Goal: Transaction & Acquisition: Purchase product/service

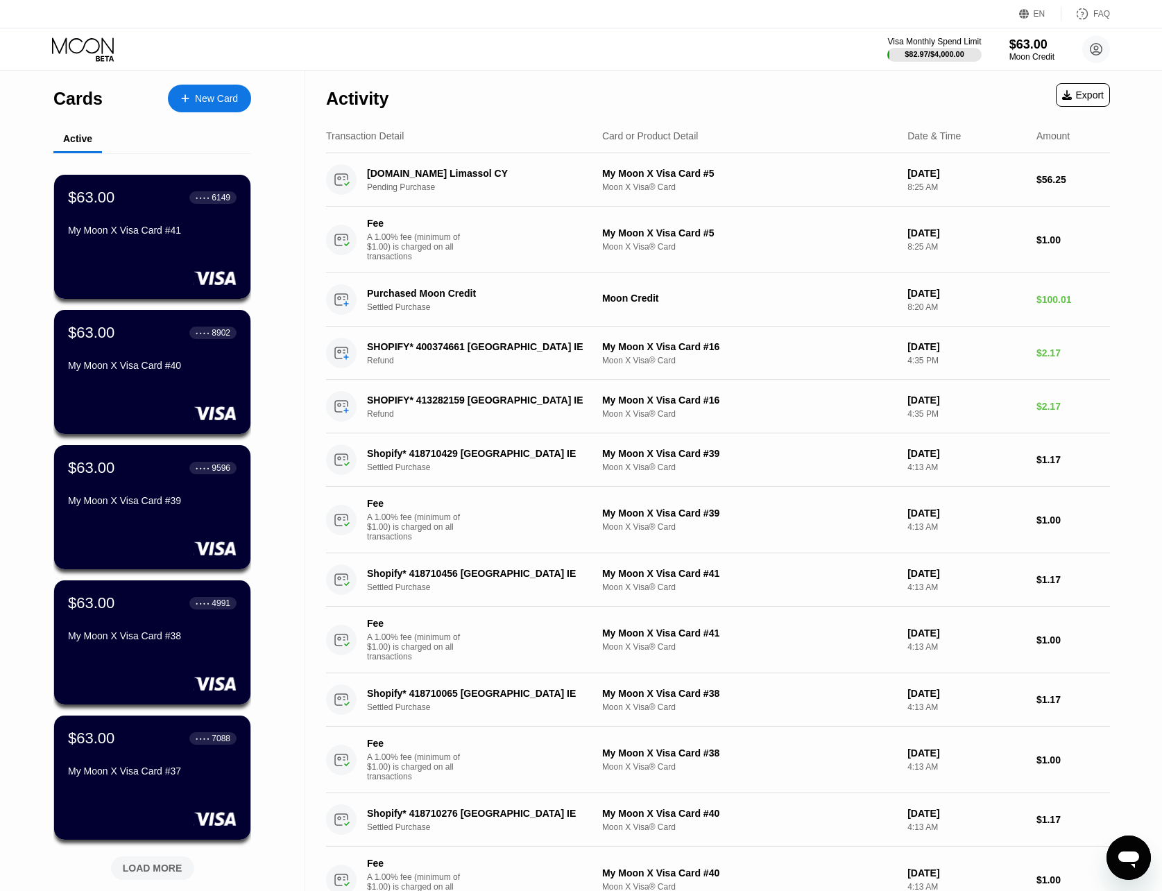
click at [224, 96] on div "New Card" at bounding box center [216, 99] width 43 height 12
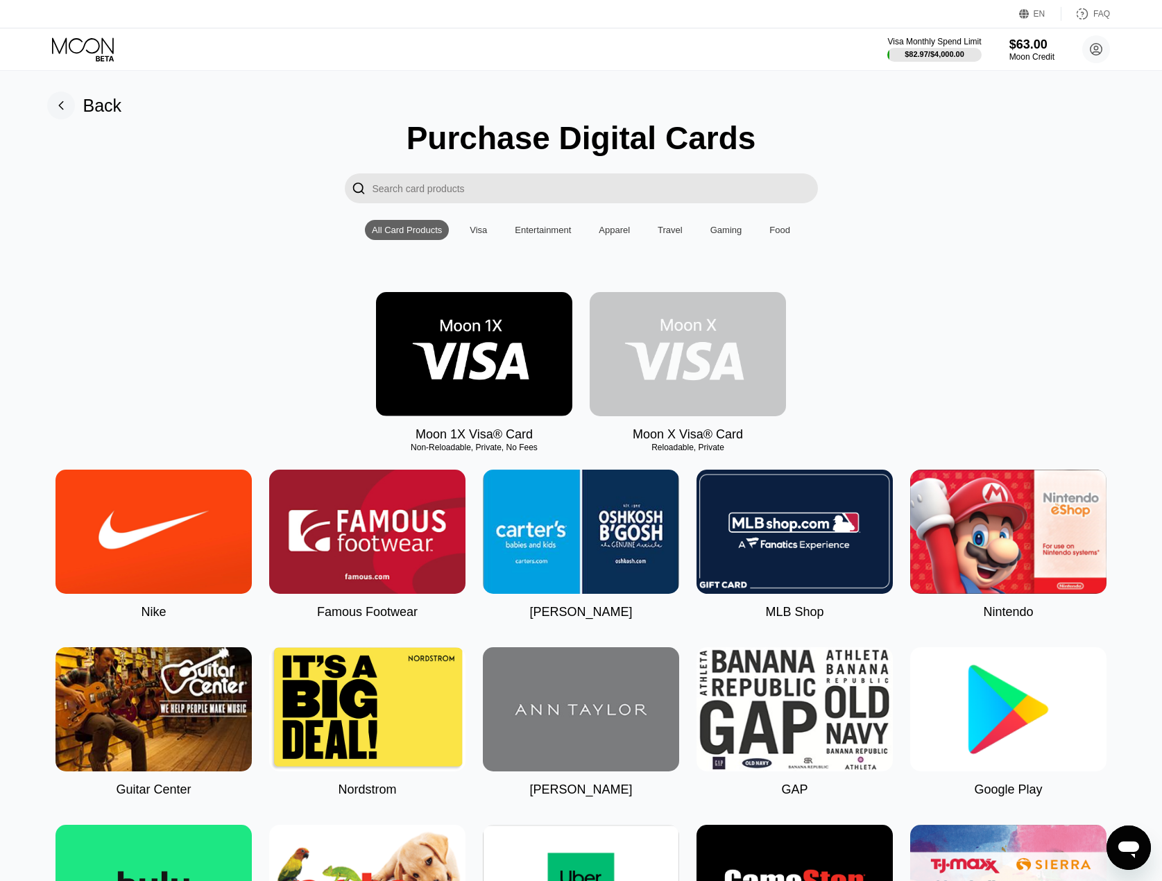
click at [636, 407] on img at bounding box center [687, 354] width 196 height 124
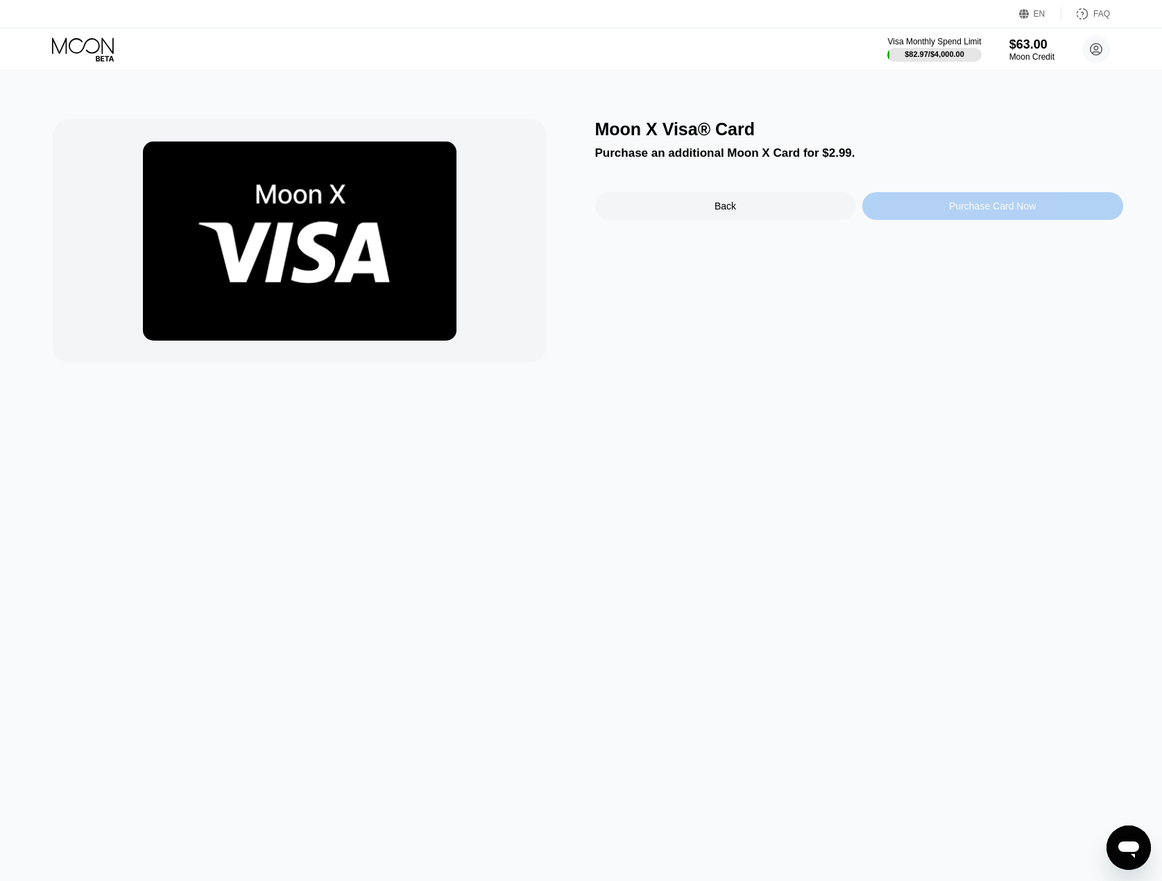
click at [1066, 207] on div "Purchase Card Now" at bounding box center [992, 206] width 261 height 28
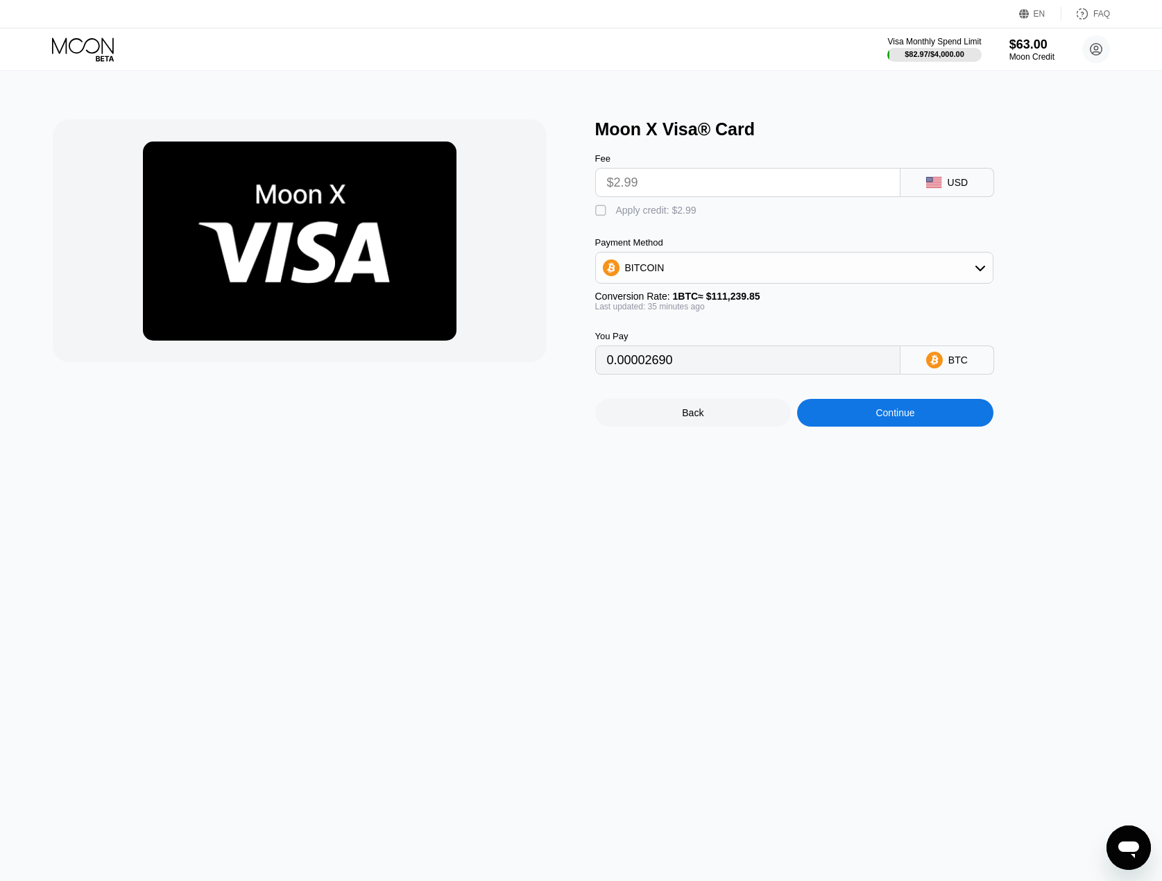
click at [641, 216] on div "Apply credit: $2.99" at bounding box center [656, 210] width 80 height 11
type input "0"
click at [834, 421] on div "Continue" at bounding box center [895, 413] width 196 height 28
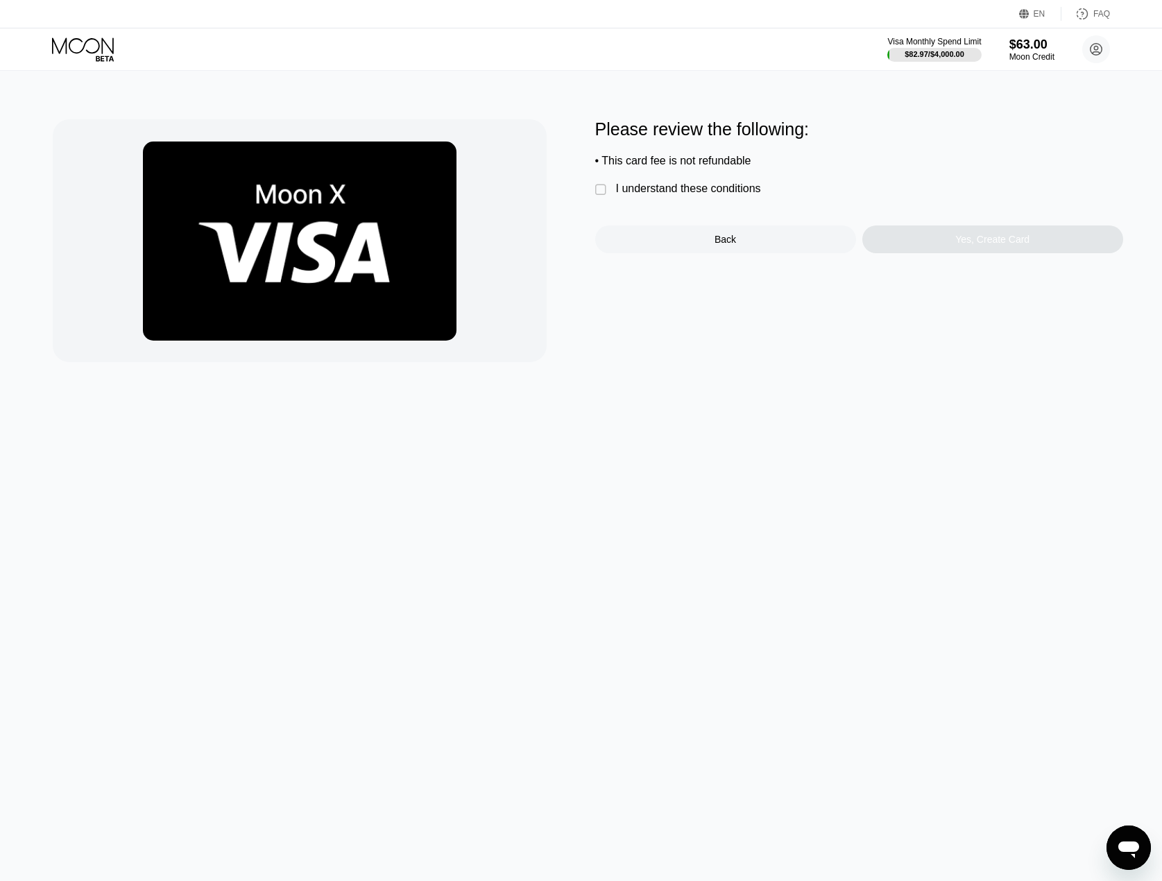
click at [718, 197] on div " I understand these conditions" at bounding box center [681, 189] width 173 height 15
click at [928, 250] on div "Yes, Create Card" at bounding box center [992, 239] width 261 height 28
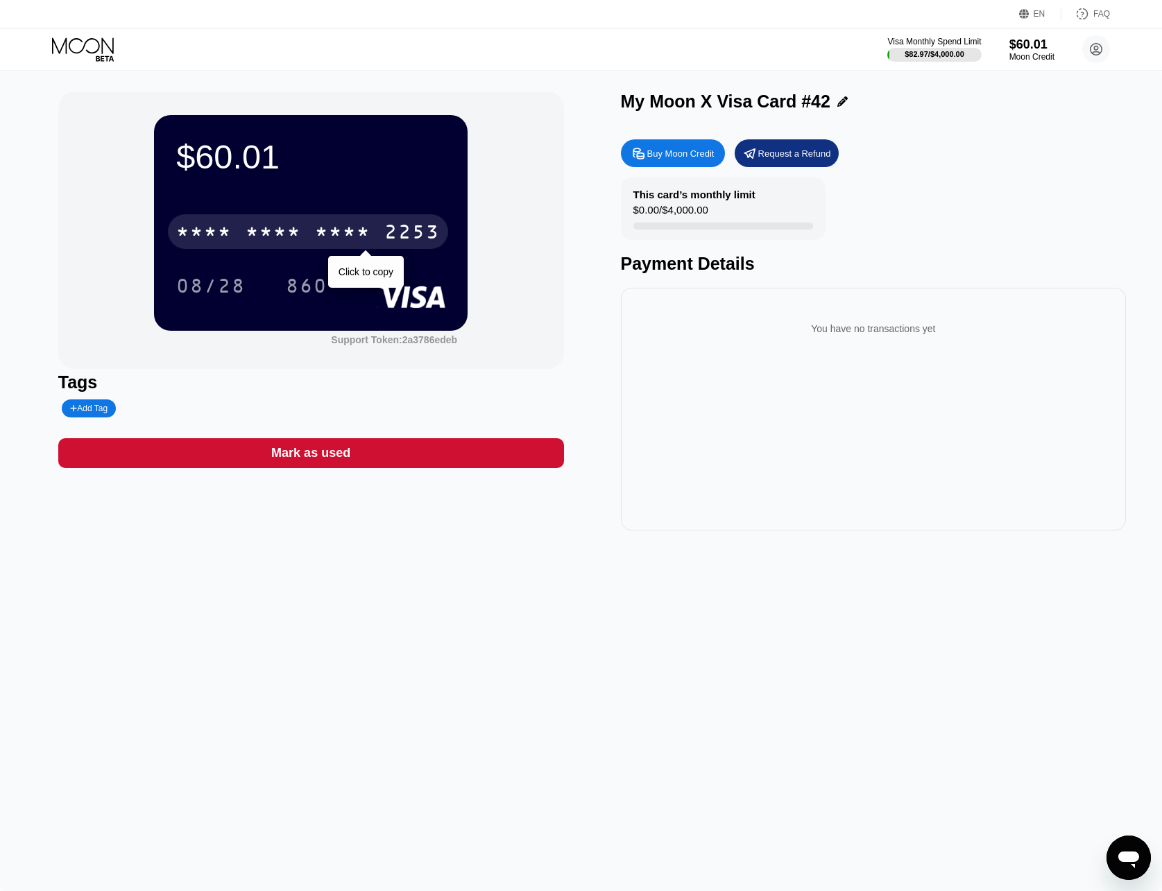
click at [267, 243] on div "* * * *" at bounding box center [272, 234] width 55 height 22
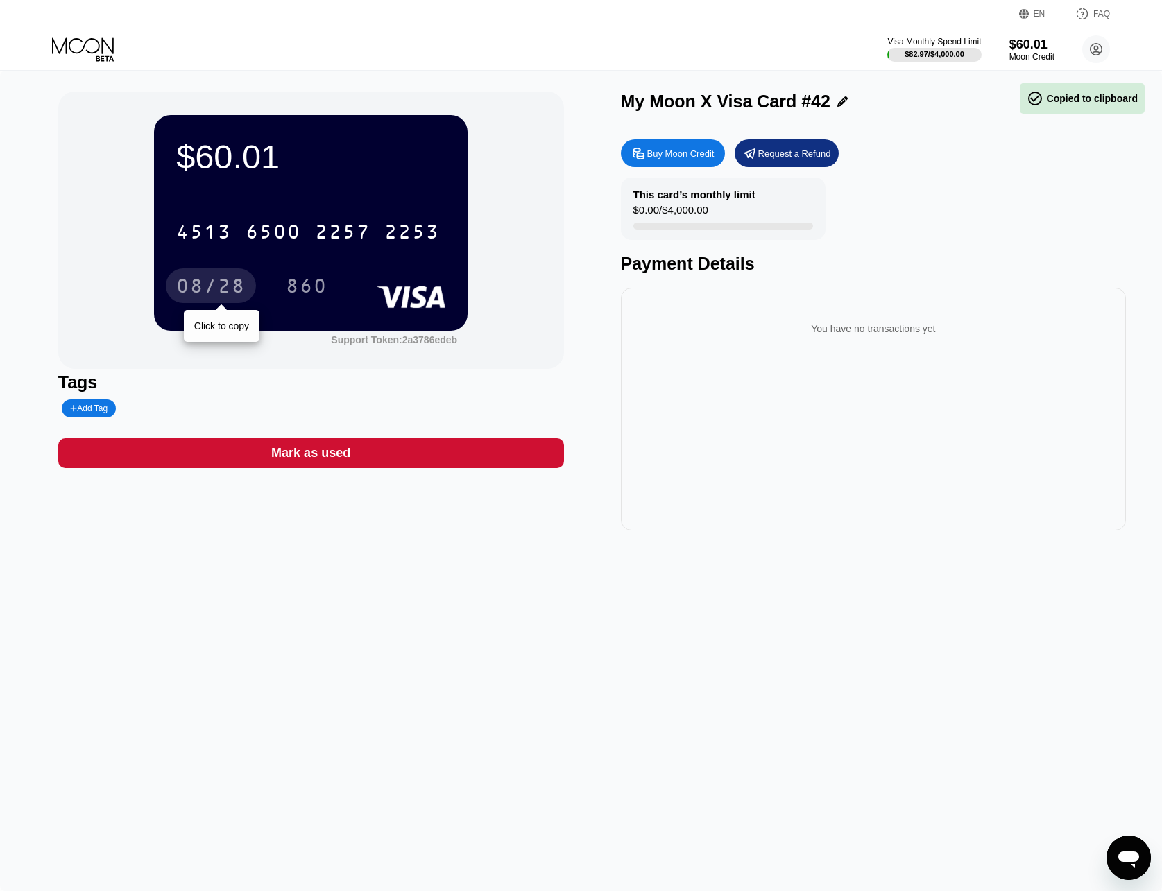
click at [186, 285] on div "08/28" at bounding box center [210, 288] width 69 height 22
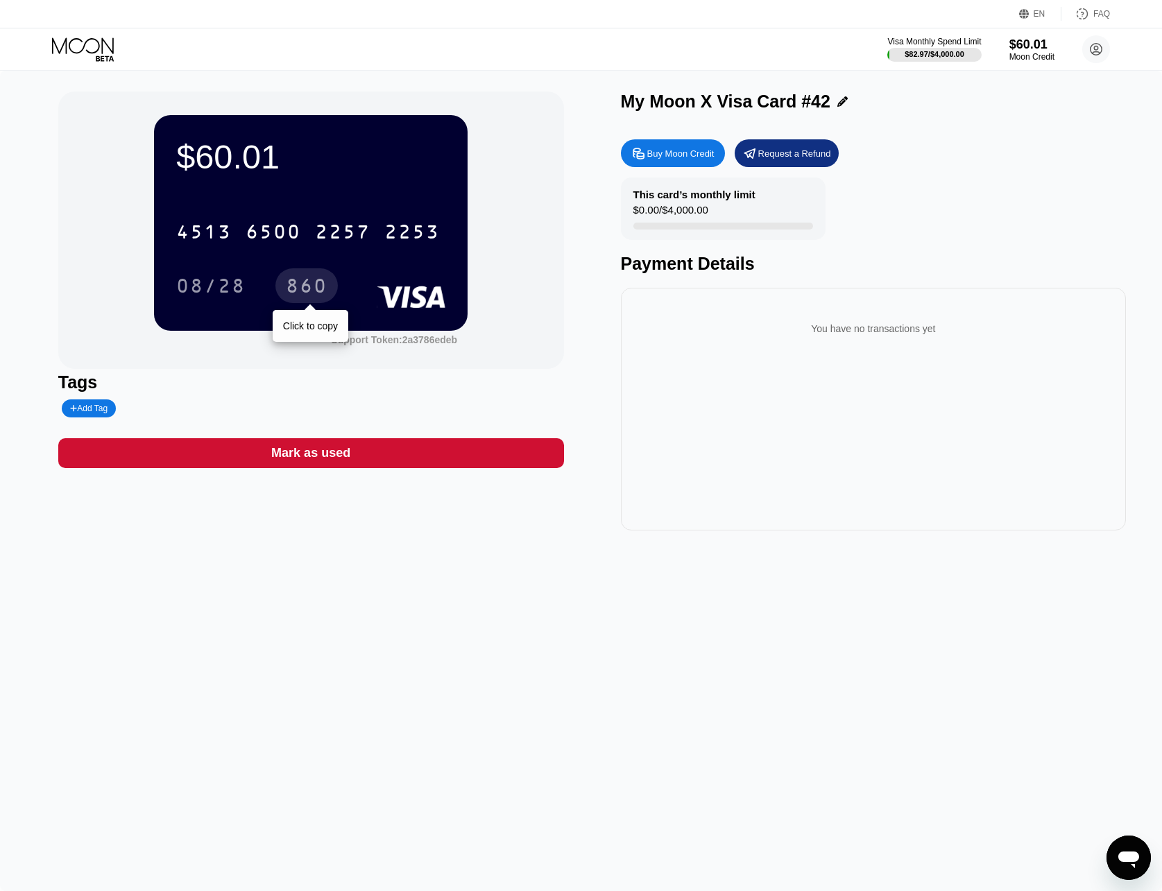
click at [294, 286] on div "860" at bounding box center [307, 288] width 42 height 22
click at [74, 56] on icon at bounding box center [84, 49] width 64 height 24
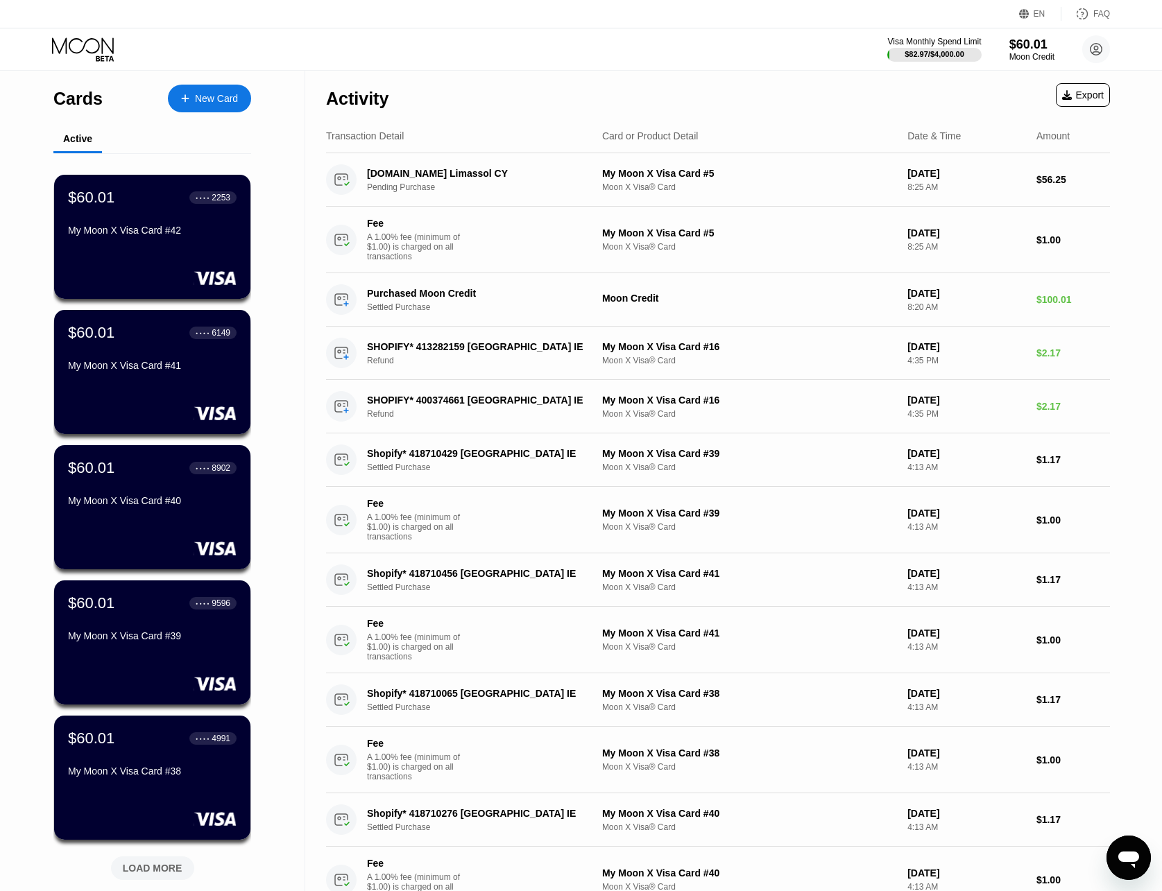
click at [198, 116] on div "Cards New Card" at bounding box center [152, 95] width 198 height 49
click at [203, 93] on div "New Card" at bounding box center [216, 99] width 43 height 12
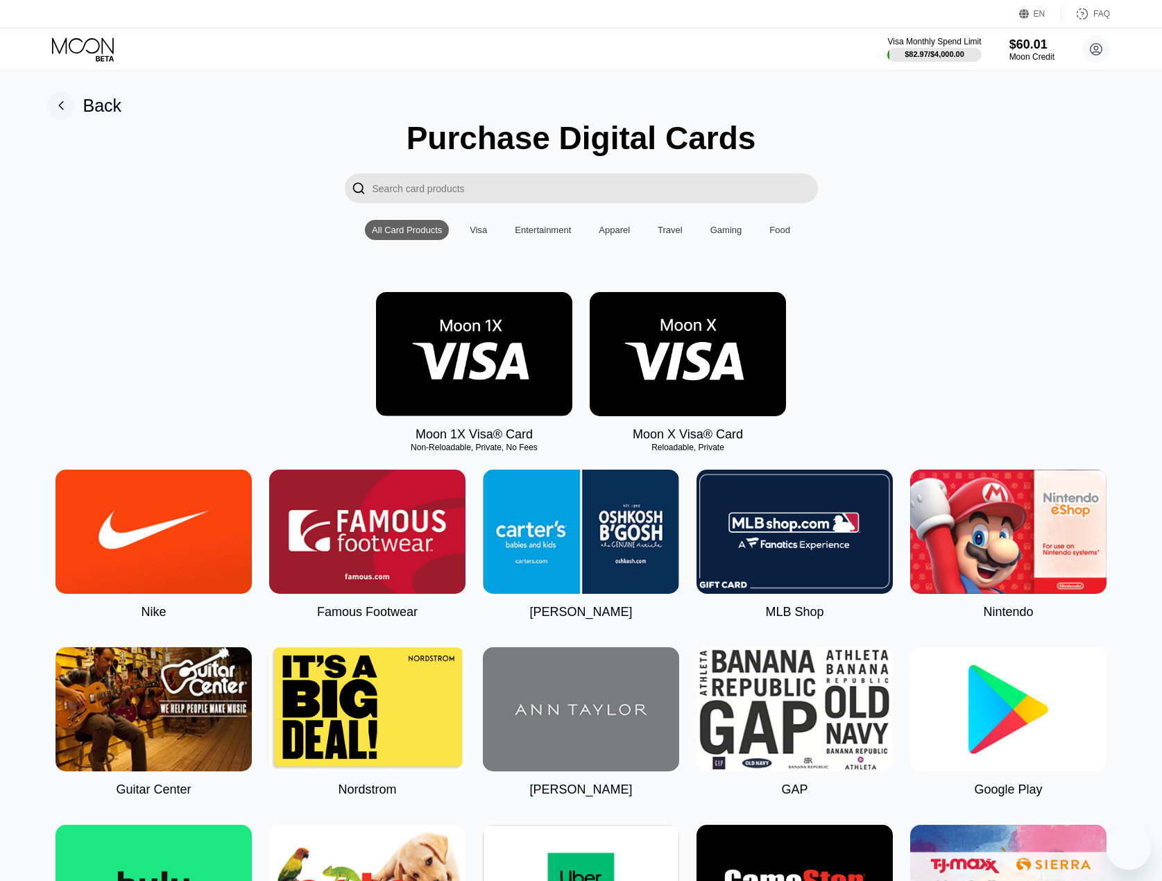
click at [664, 368] on img at bounding box center [687, 354] width 196 height 124
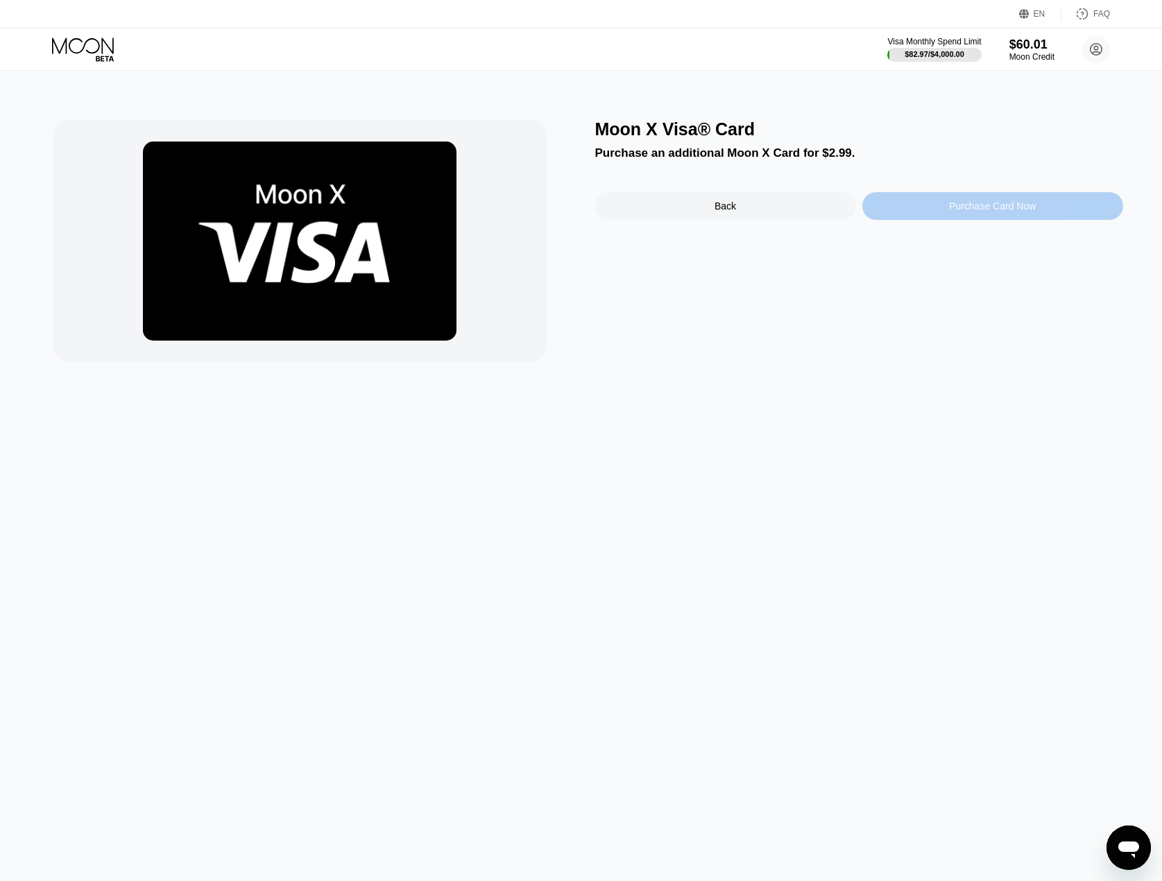
click at [921, 200] on div "Purchase Card Now" at bounding box center [992, 206] width 261 height 28
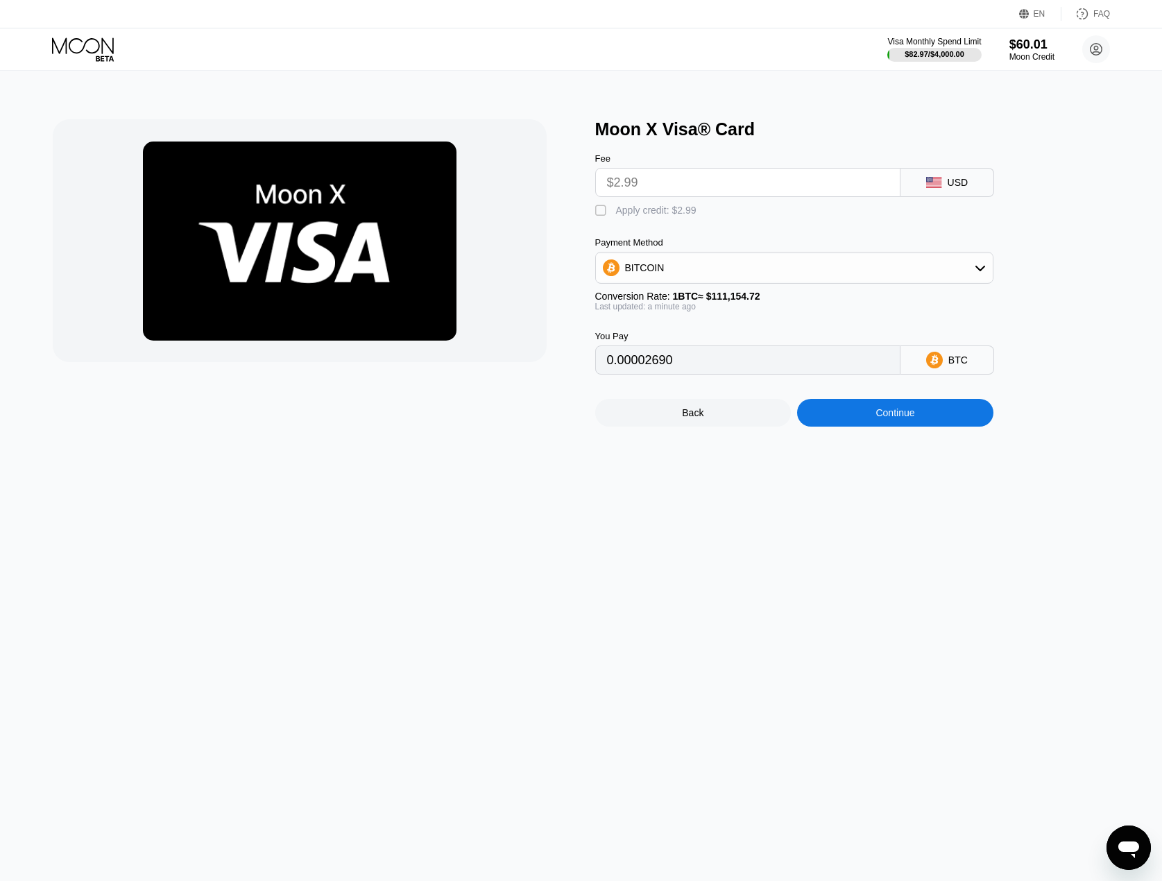
click at [680, 216] on div "Apply credit: $2.99" at bounding box center [656, 210] width 80 height 11
type input "0"
click at [843, 426] on div "Continue" at bounding box center [895, 413] width 196 height 28
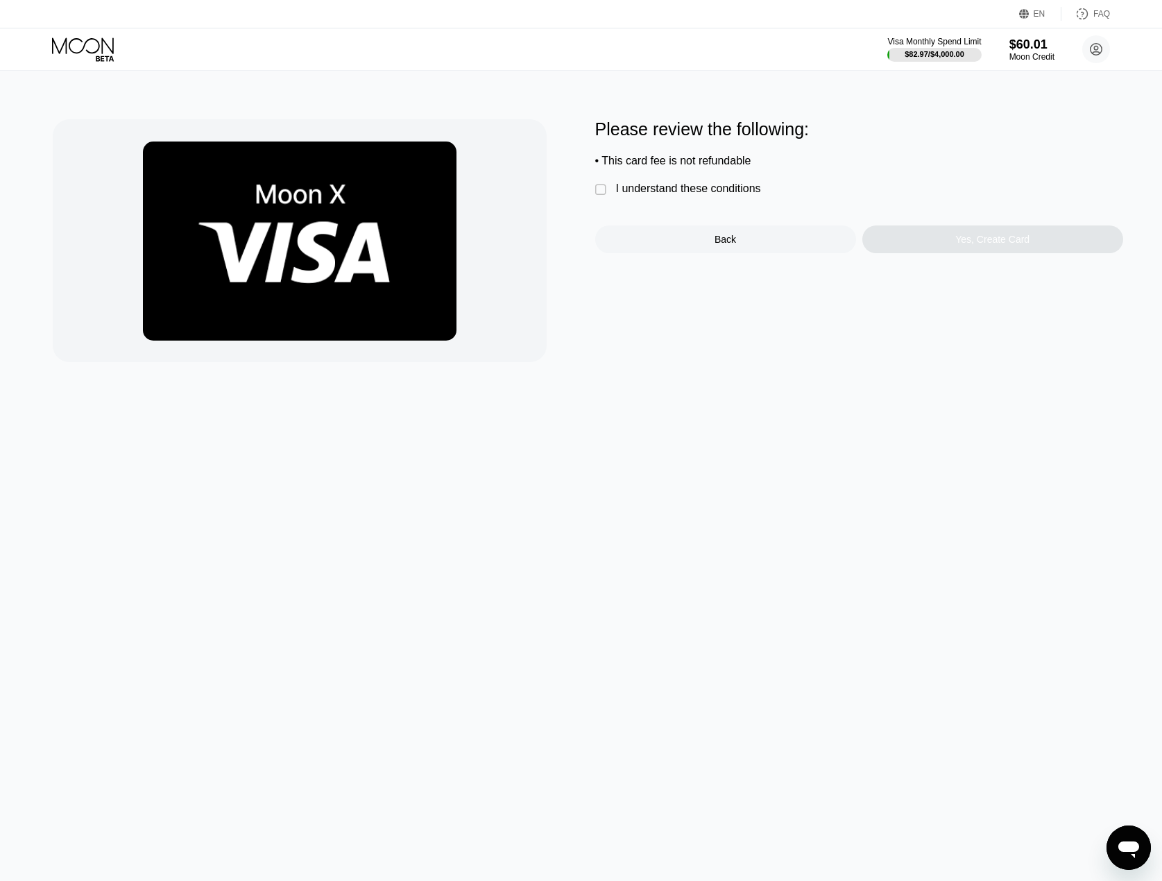
click at [725, 184] on div "Please review the following: • This card fee is not refundable  I understand t…" at bounding box center [859, 186] width 528 height 134
click at [725, 195] on div "I understand these conditions" at bounding box center [688, 188] width 145 height 12
click at [924, 241] on div "Yes, Create Card" at bounding box center [992, 239] width 261 height 28
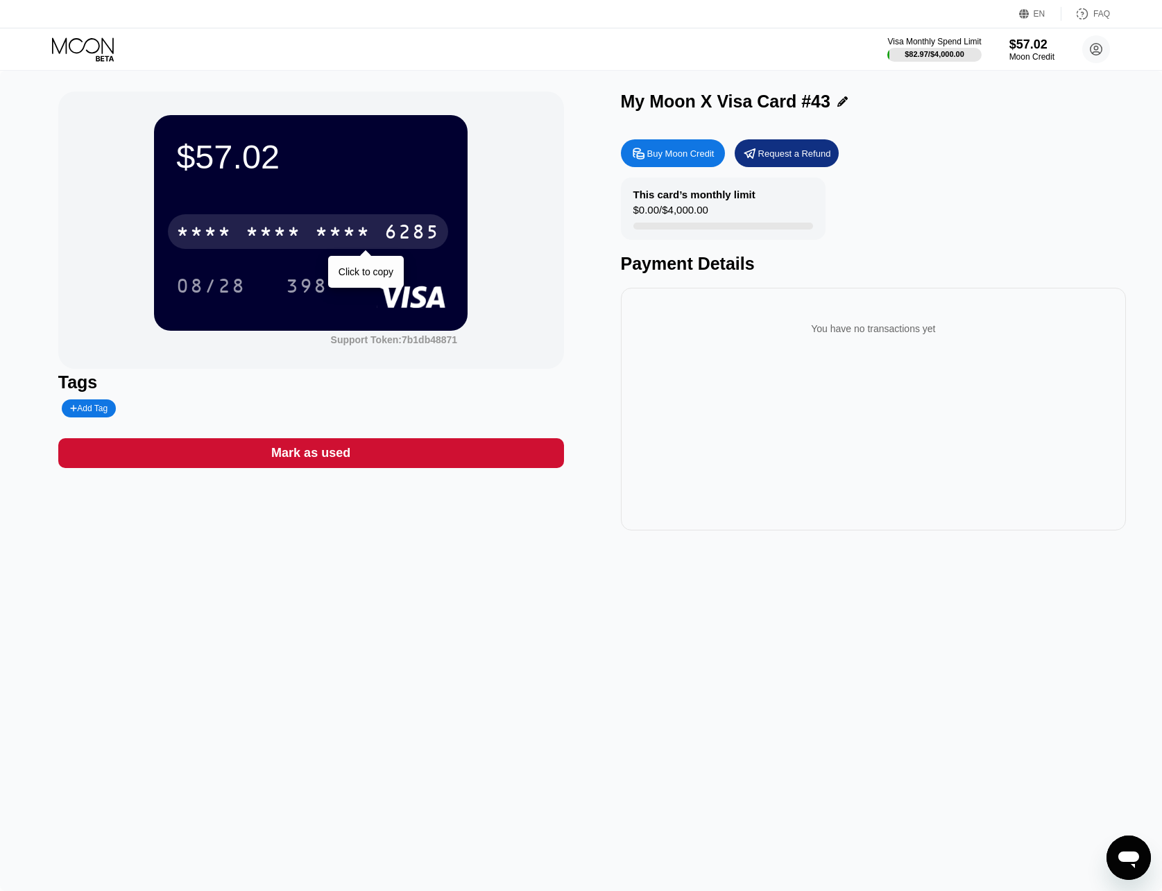
click at [396, 226] on div "6285" at bounding box center [411, 234] width 55 height 22
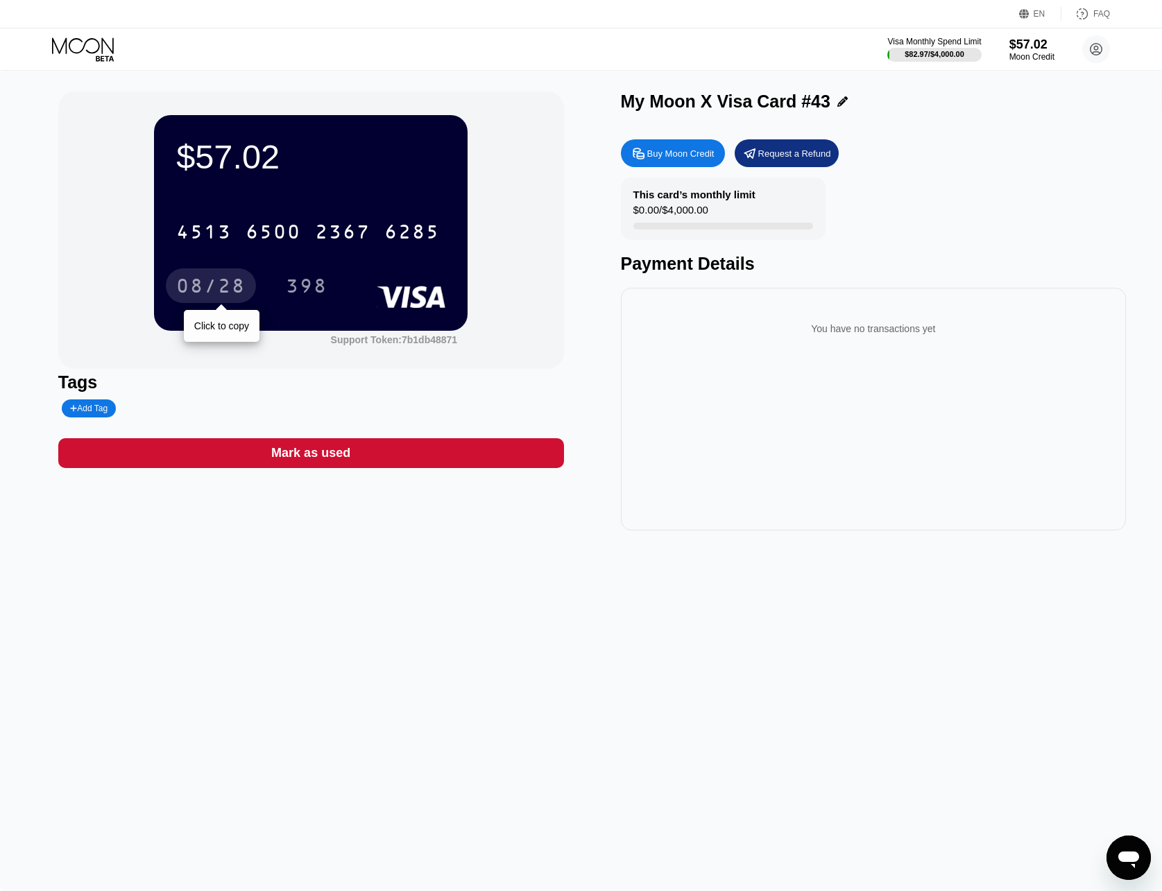
drag, startPoint x: 207, startPoint y: 289, endPoint x: 18, endPoint y: 303, distance: 189.1
click at [207, 289] on div "08/28" at bounding box center [210, 288] width 69 height 22
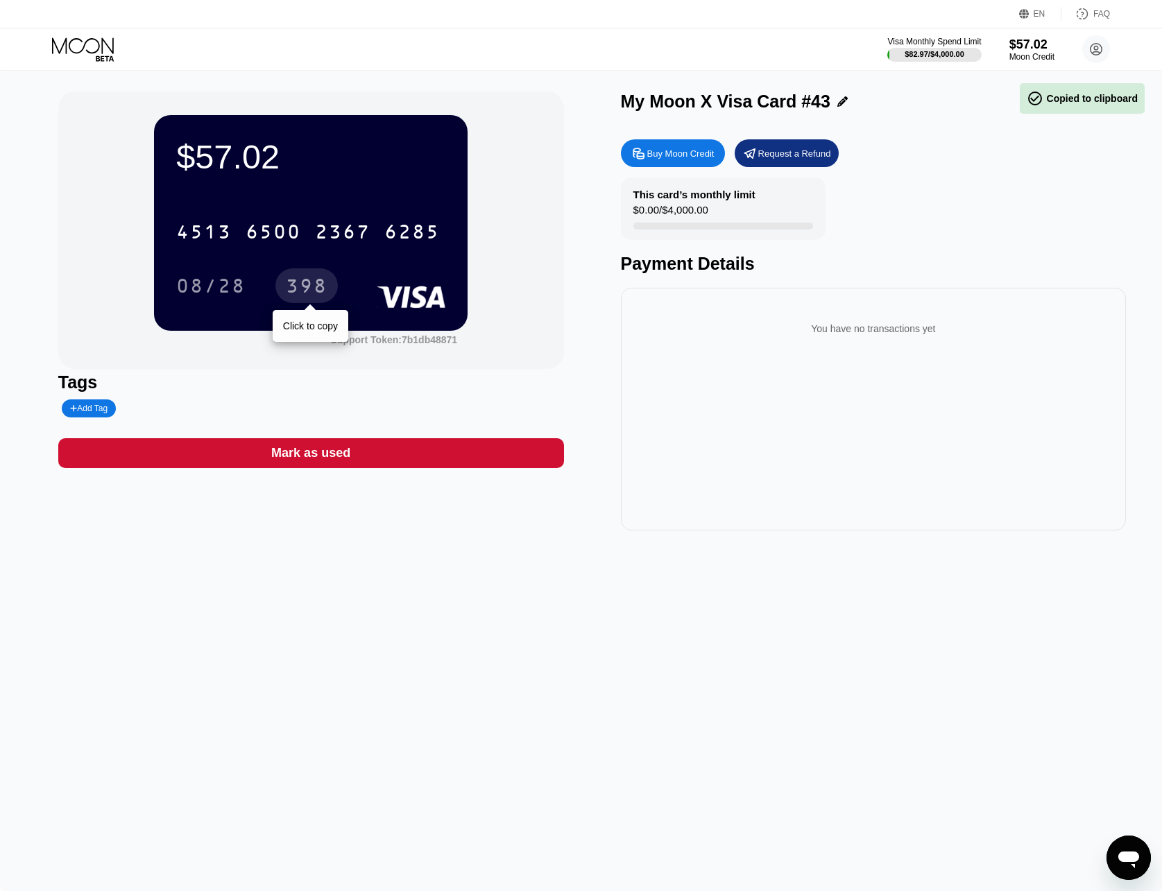
click at [318, 282] on div "398" at bounding box center [307, 288] width 42 height 22
click at [87, 59] on icon at bounding box center [84, 49] width 64 height 24
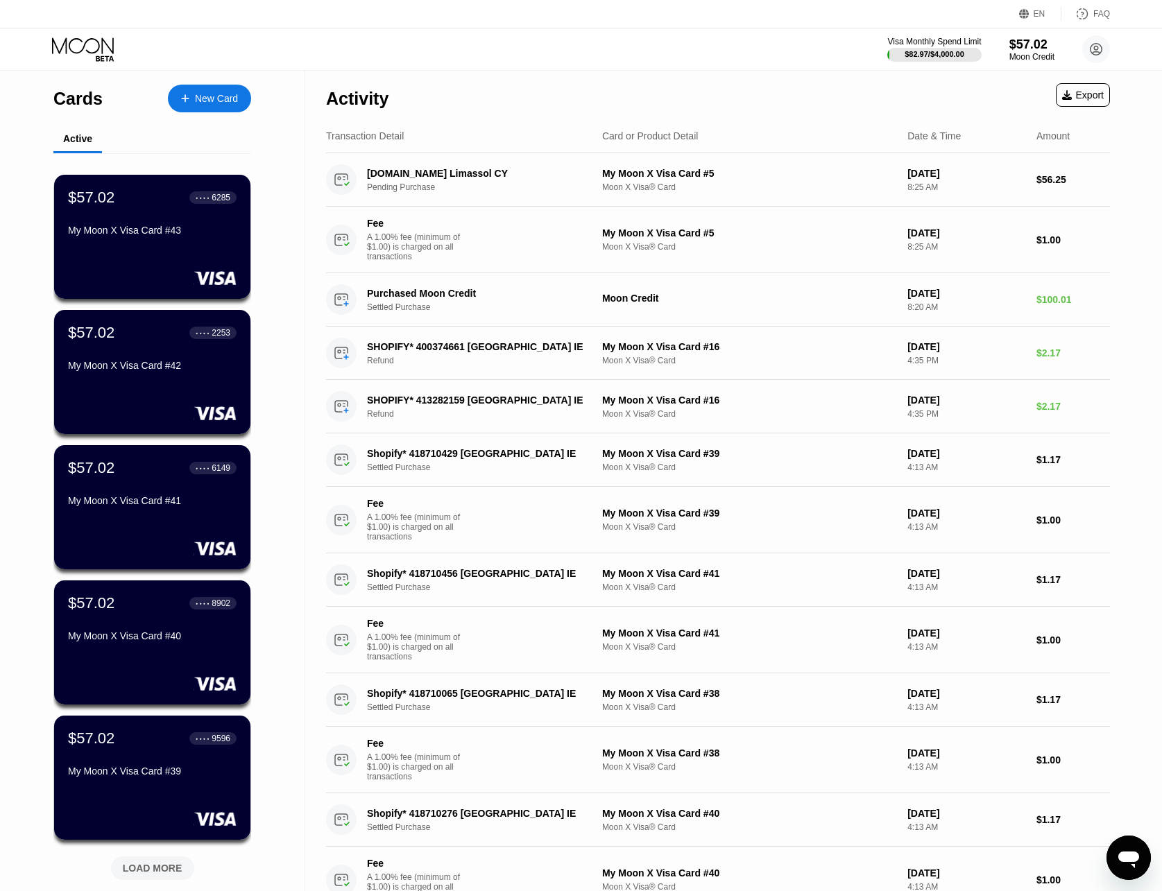
click at [219, 102] on div "New Card" at bounding box center [216, 99] width 43 height 12
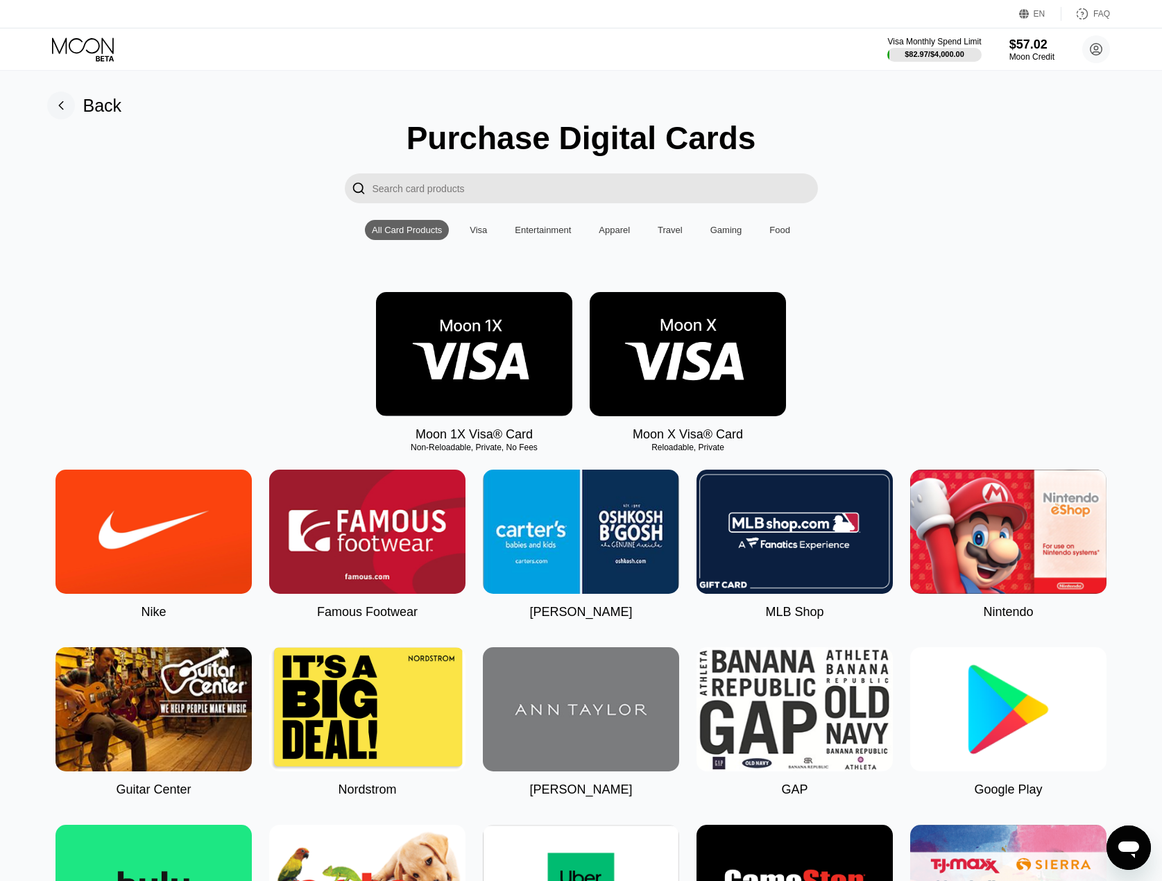
click at [666, 381] on img at bounding box center [687, 354] width 196 height 124
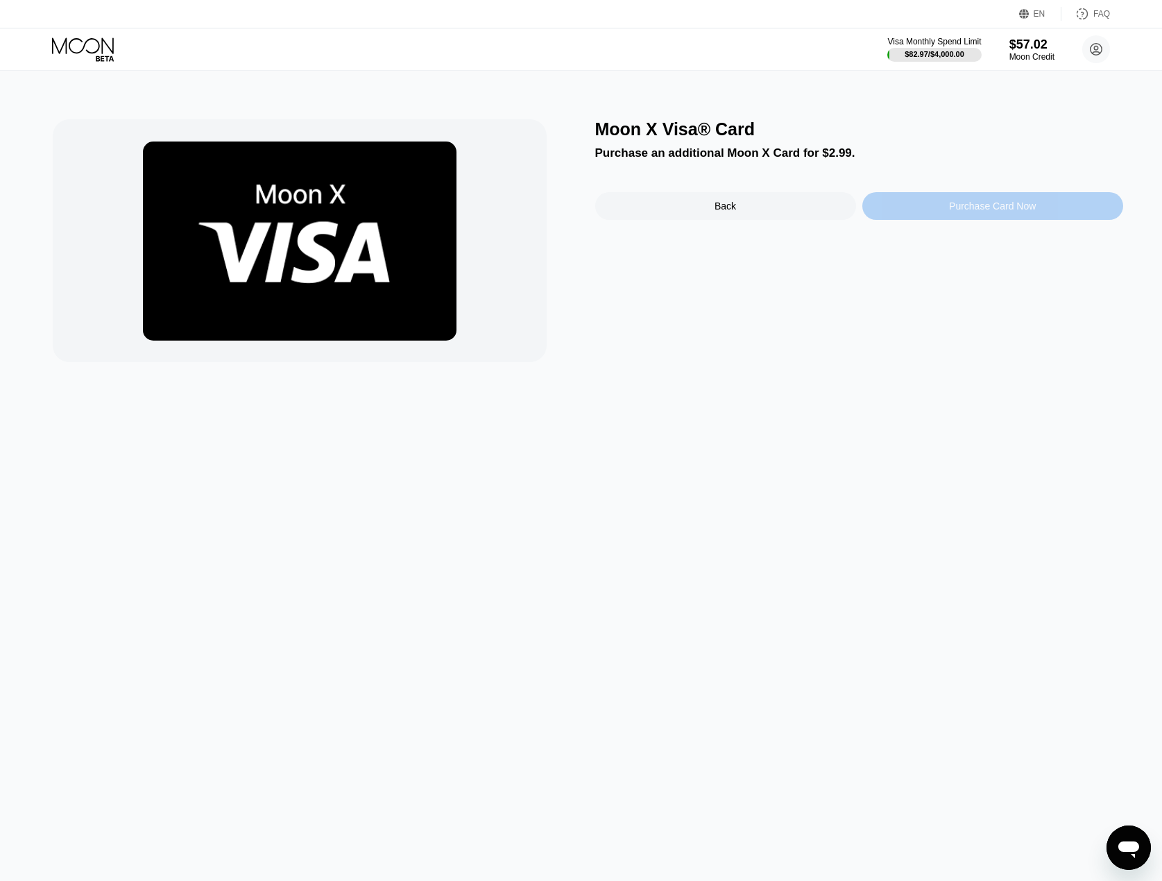
click at [922, 205] on div "Purchase Card Now" at bounding box center [992, 206] width 261 height 28
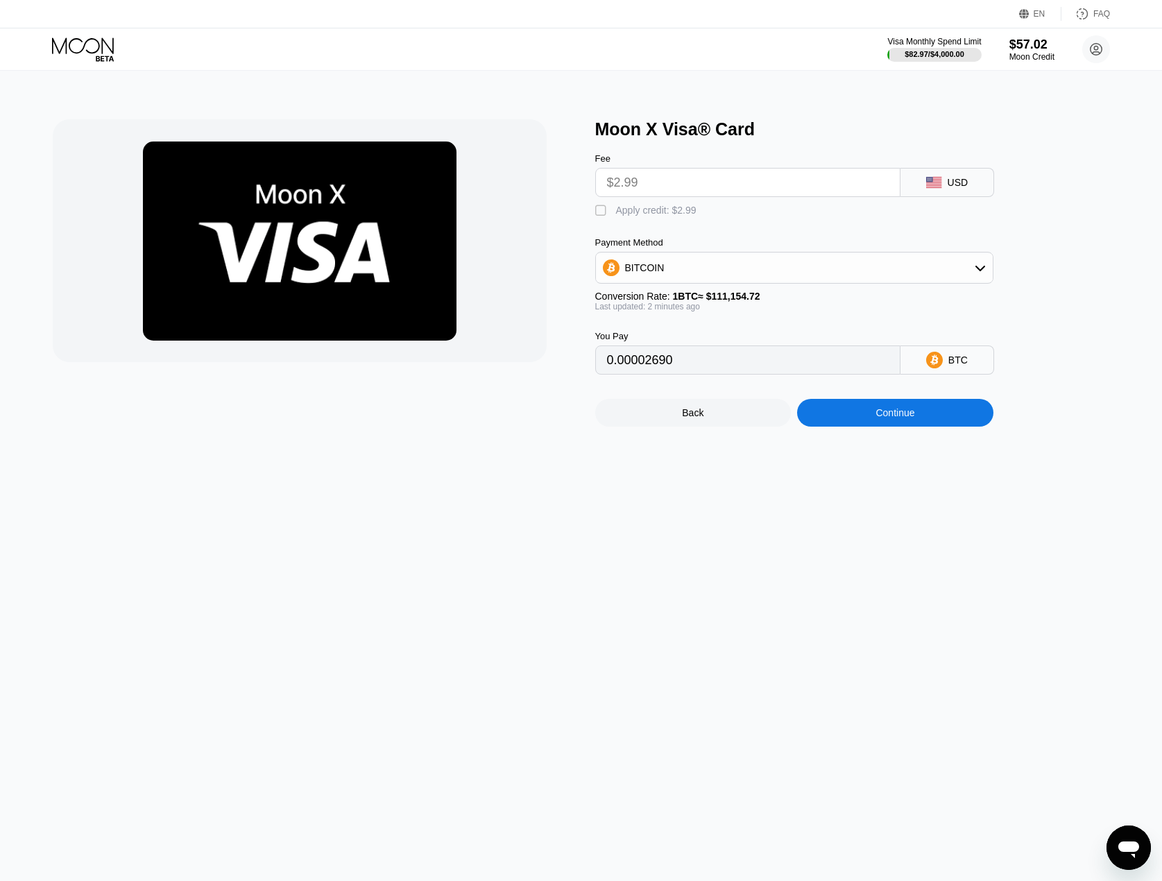
click at [665, 213] on div "Apply credit: $2.99" at bounding box center [656, 210] width 80 height 11
type input "0"
click at [843, 414] on div "Continue" at bounding box center [895, 413] width 196 height 28
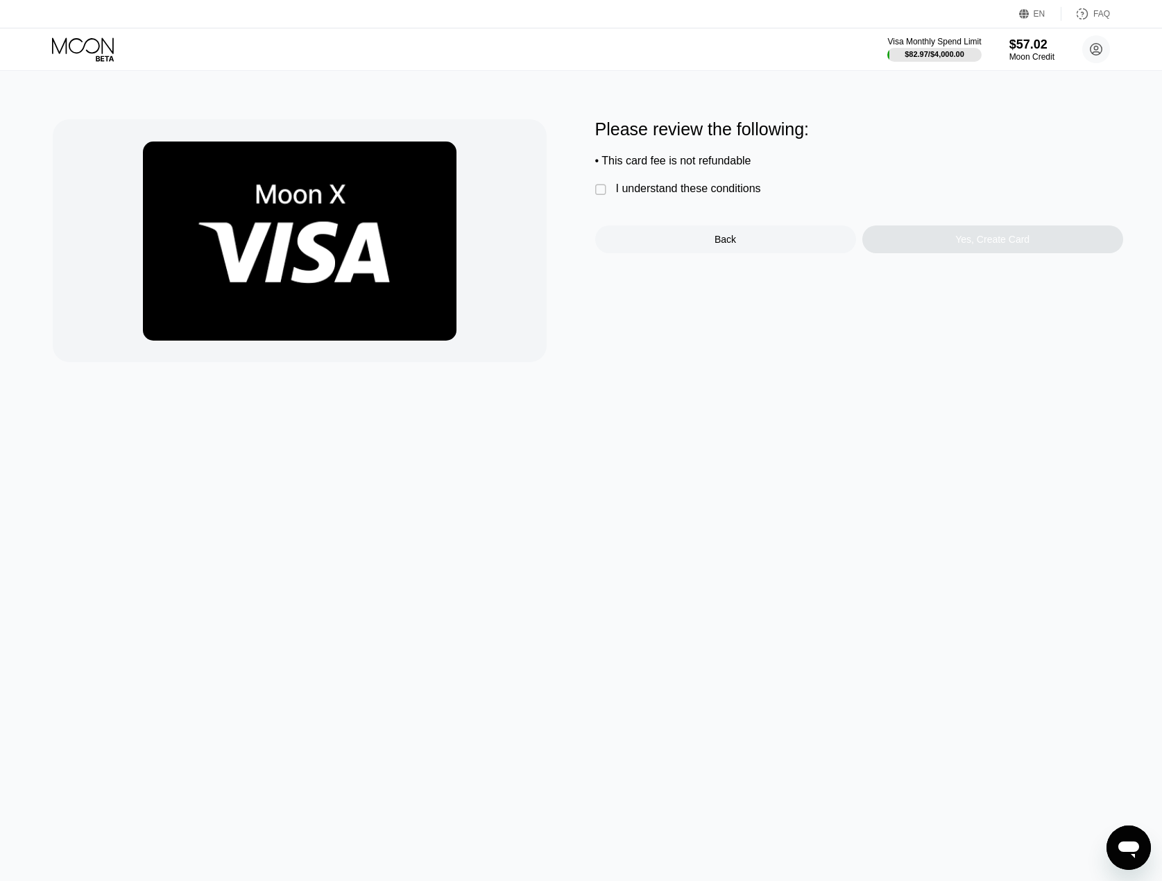
click at [704, 195] on div "I understand these conditions" at bounding box center [688, 188] width 145 height 12
click at [910, 240] on div "Yes, Create Card" at bounding box center [992, 239] width 261 height 28
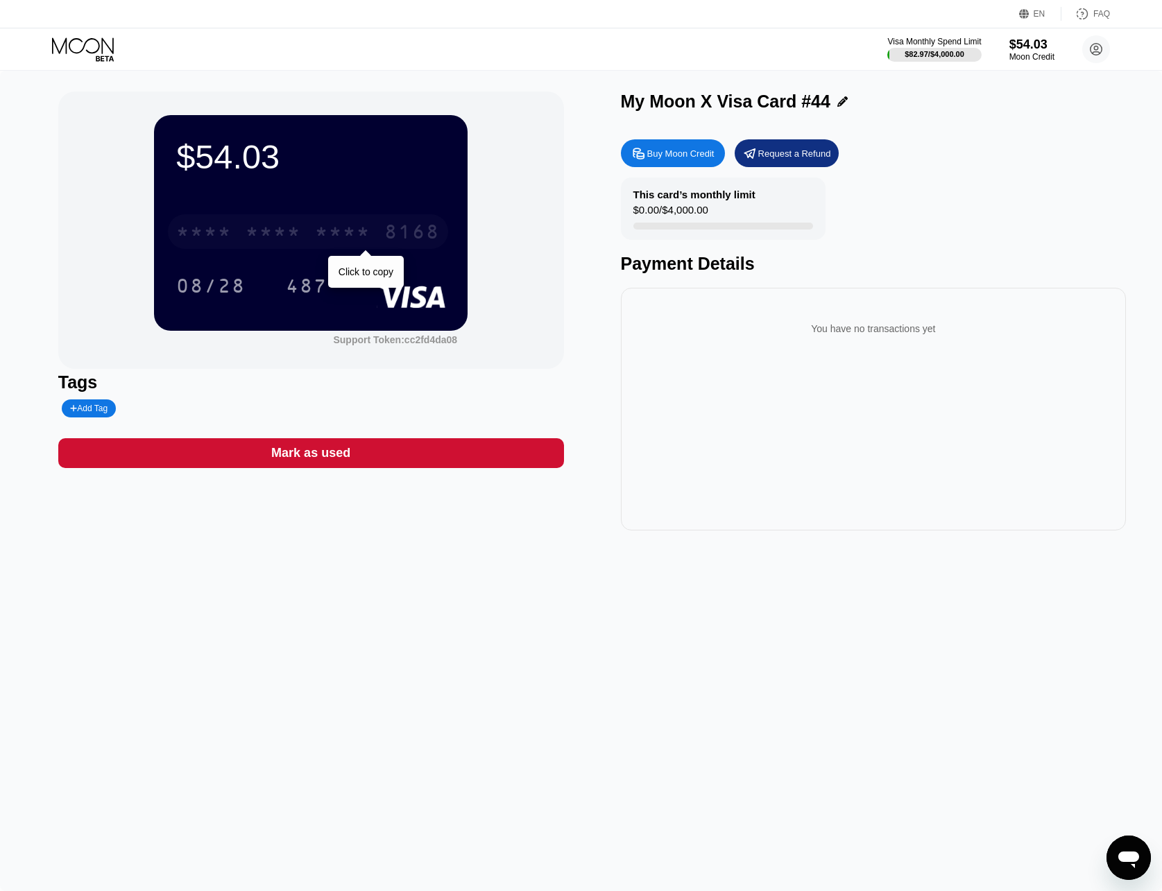
click at [268, 239] on div "* * * *" at bounding box center [272, 234] width 55 height 22
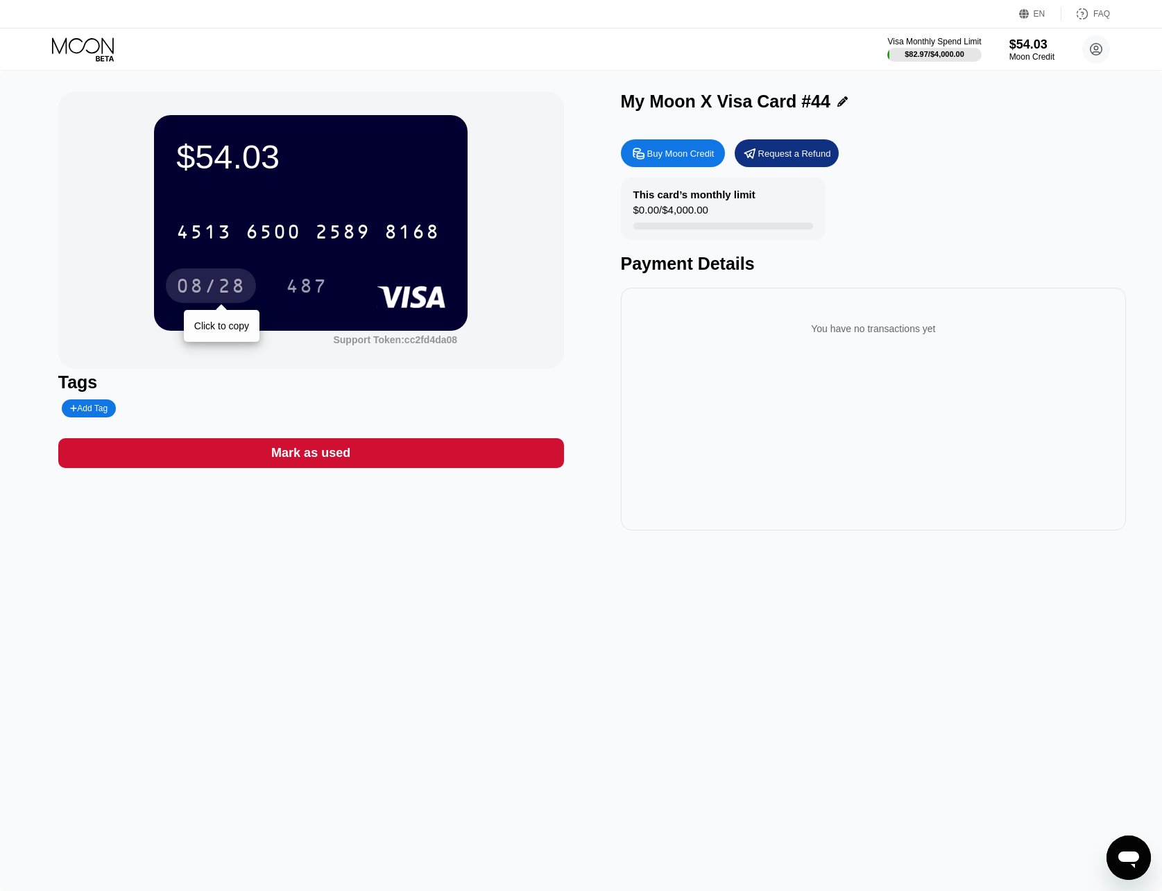
click at [193, 283] on div "08/28" at bounding box center [210, 288] width 69 height 22
click at [318, 289] on div "487" at bounding box center [307, 288] width 42 height 22
click at [597, 298] on div "$54.03 4513 6500 2589 8168 08/28 487 Support Token: cc2fd4da08 Tags Add Tag Mar…" at bounding box center [581, 311] width 1046 height 439
click at [101, 46] on icon at bounding box center [84, 49] width 64 height 24
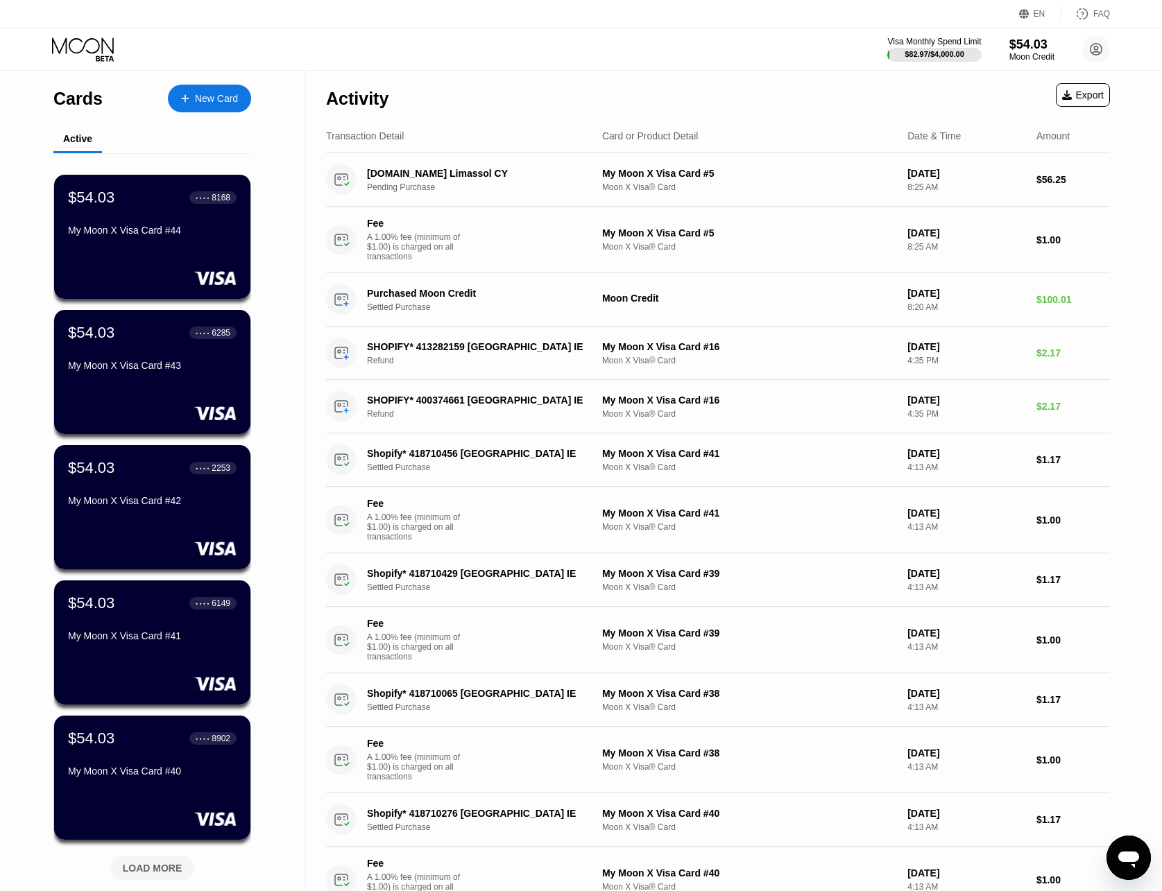
click at [83, 67] on div "Visa Monthly Spend Limit $82.97 / $4,000.00 $54.03 Moon Credit privacy.caress73…" at bounding box center [581, 49] width 1162 height 42
click at [85, 42] on icon at bounding box center [84, 49] width 64 height 24
click at [81, 19] on div "EN Language Select an item Save FAQ" at bounding box center [581, 14] width 1162 height 28
click at [1024, 44] on div "$54.03" at bounding box center [1031, 44] width 46 height 15
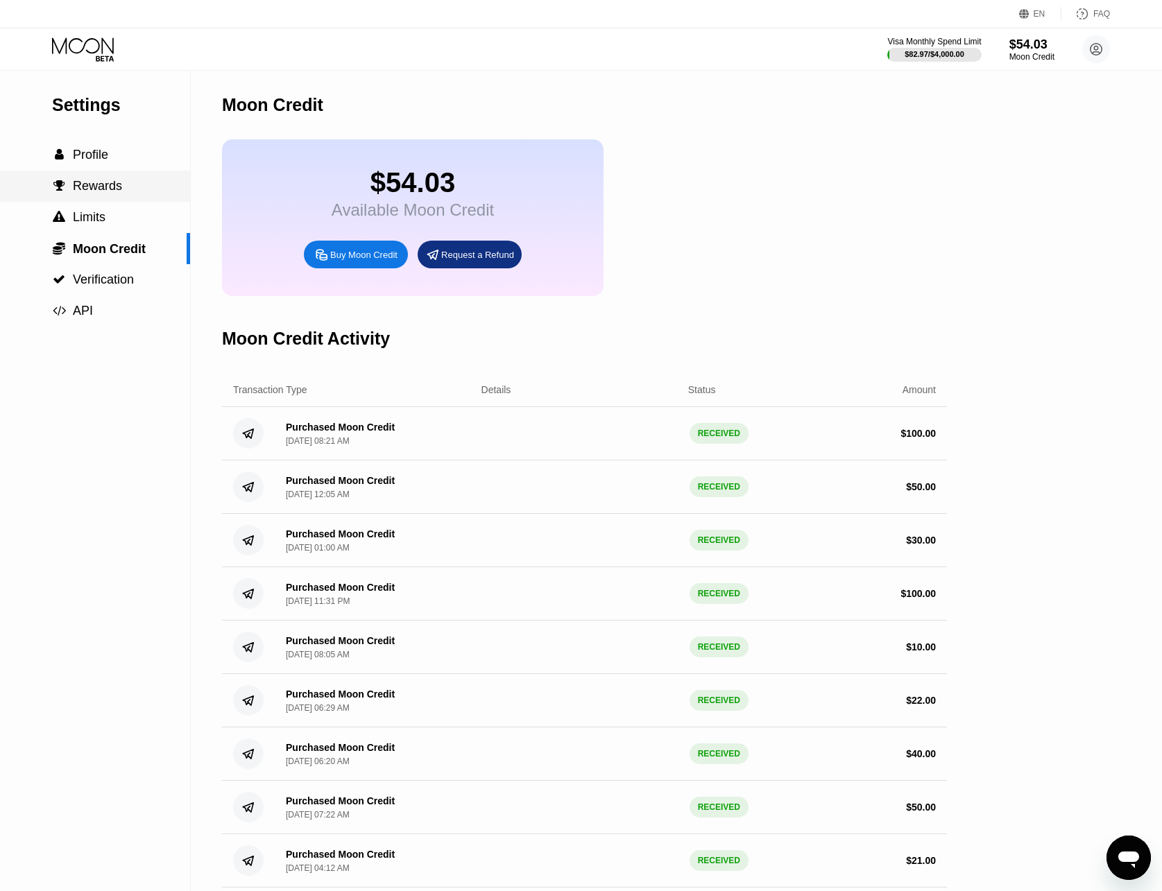
click at [92, 202] on div " Rewards" at bounding box center [95, 186] width 190 height 31
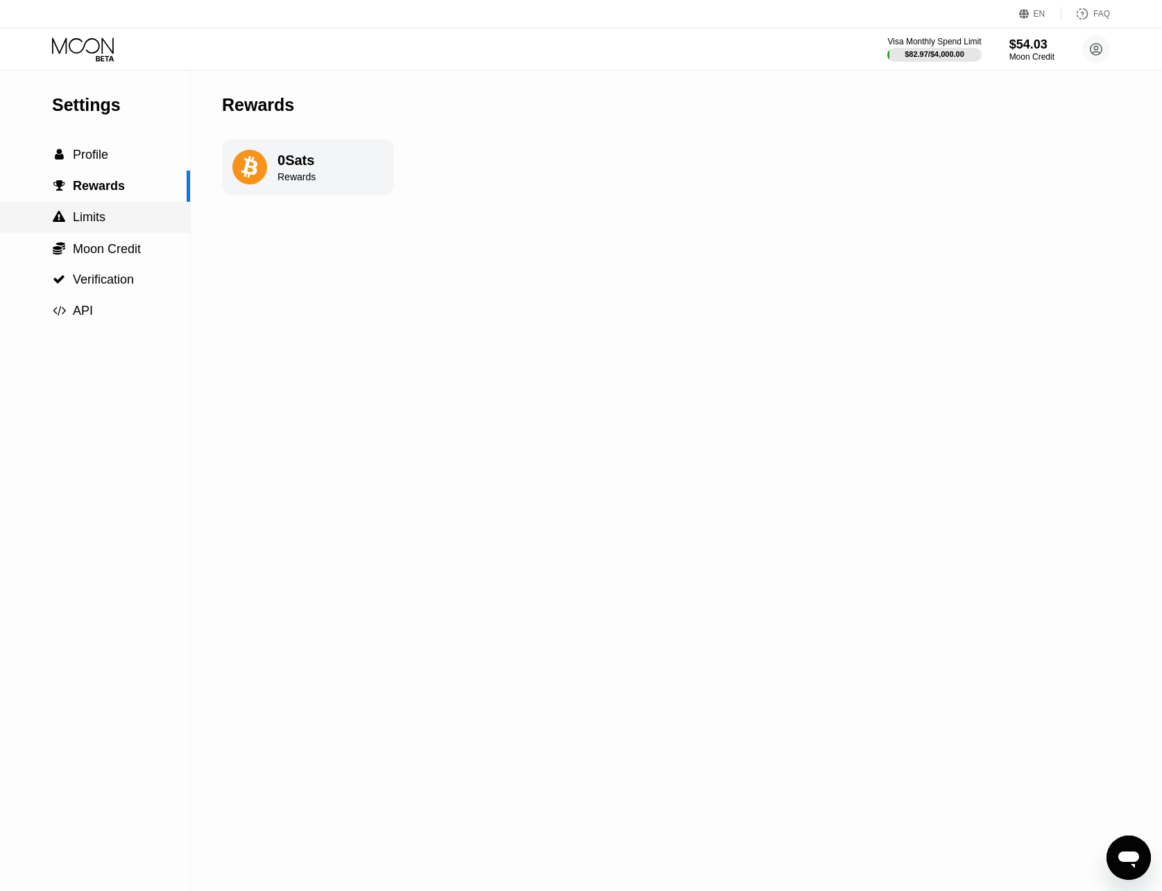
click at [87, 223] on span "Limits" at bounding box center [89, 217] width 33 height 14
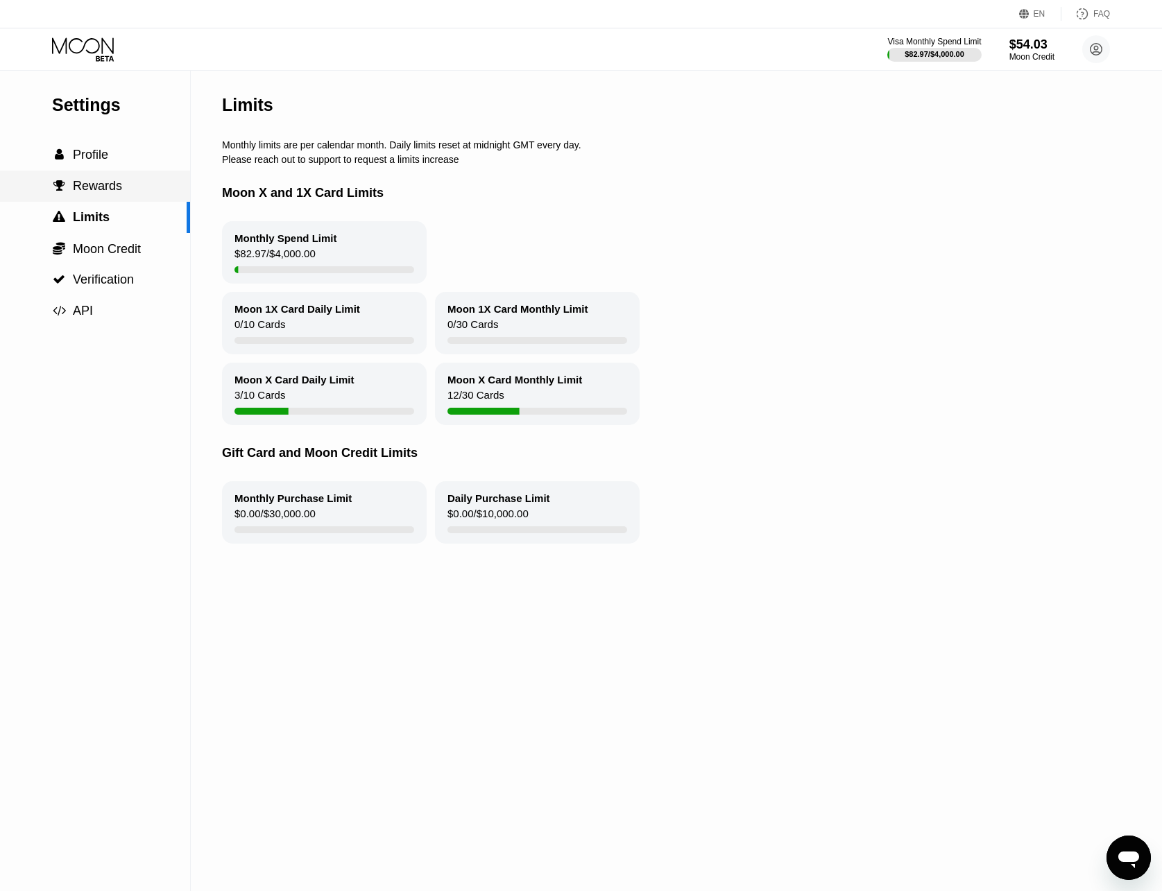
click at [97, 198] on div " Rewards" at bounding box center [95, 186] width 190 height 31
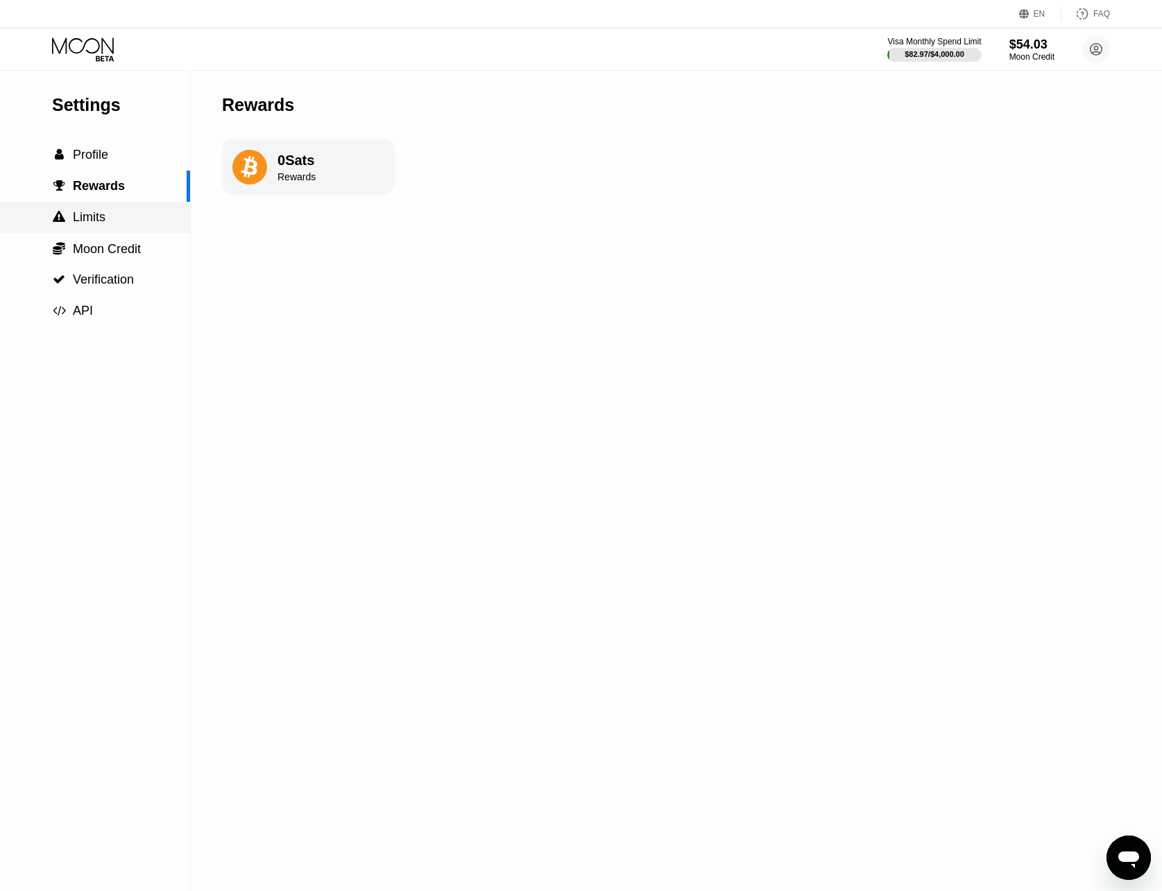
click at [92, 209] on div " Limits" at bounding box center [95, 217] width 190 height 31
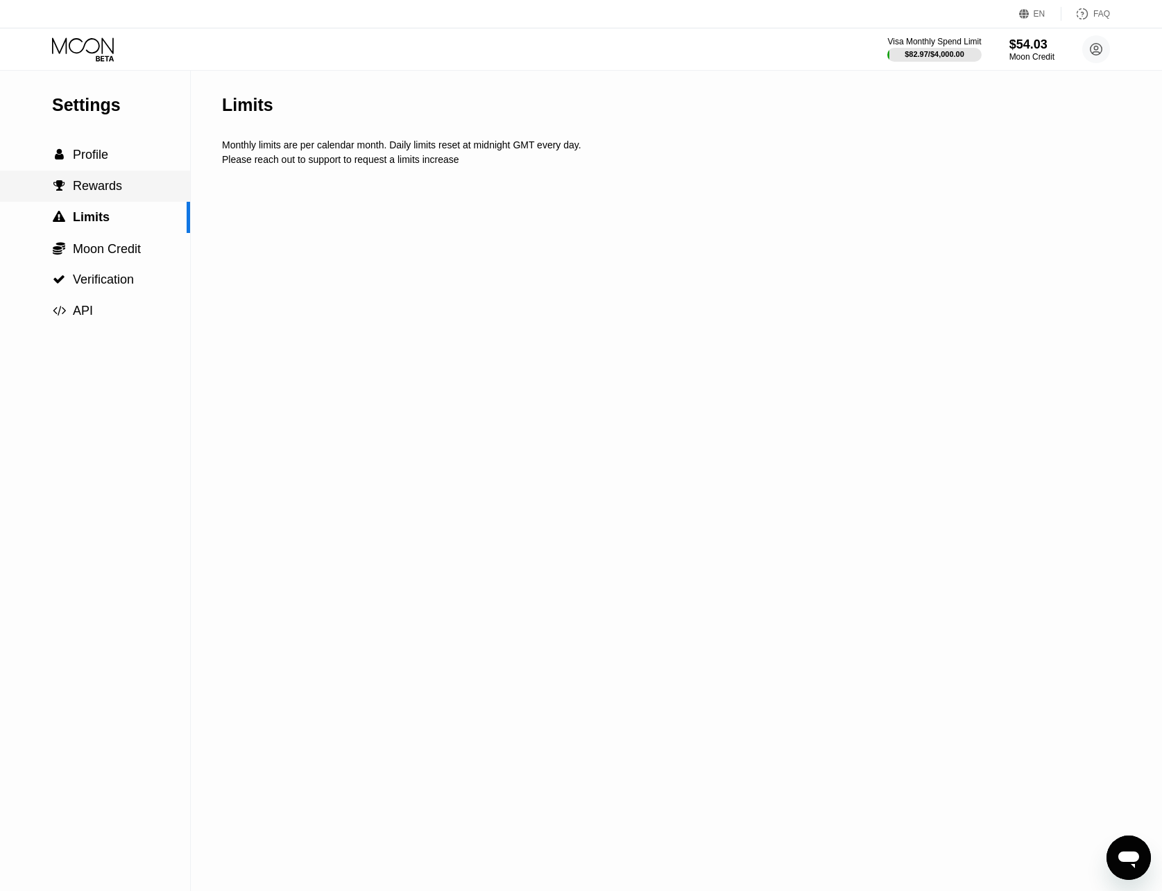
click at [86, 187] on span "Rewards" at bounding box center [97, 186] width 49 height 14
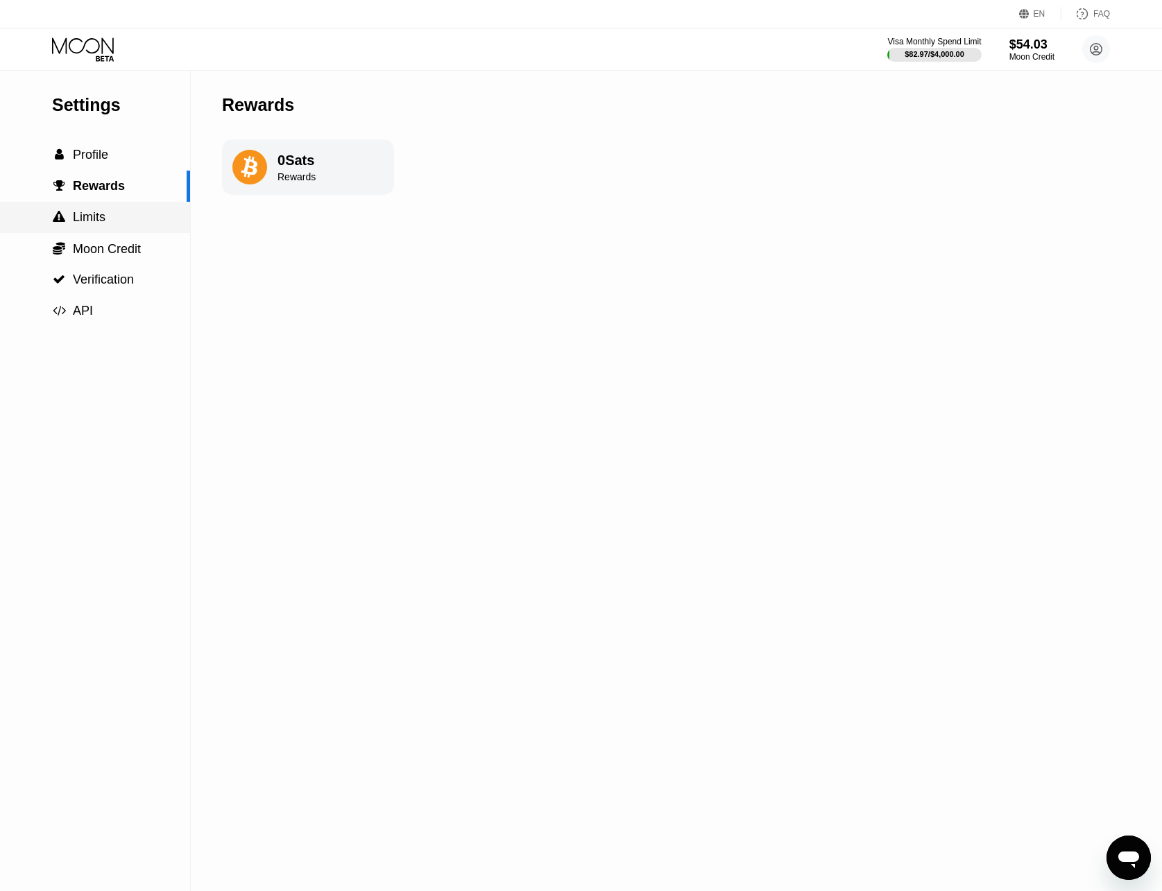
click at [80, 207] on div " Limits" at bounding box center [95, 217] width 190 height 31
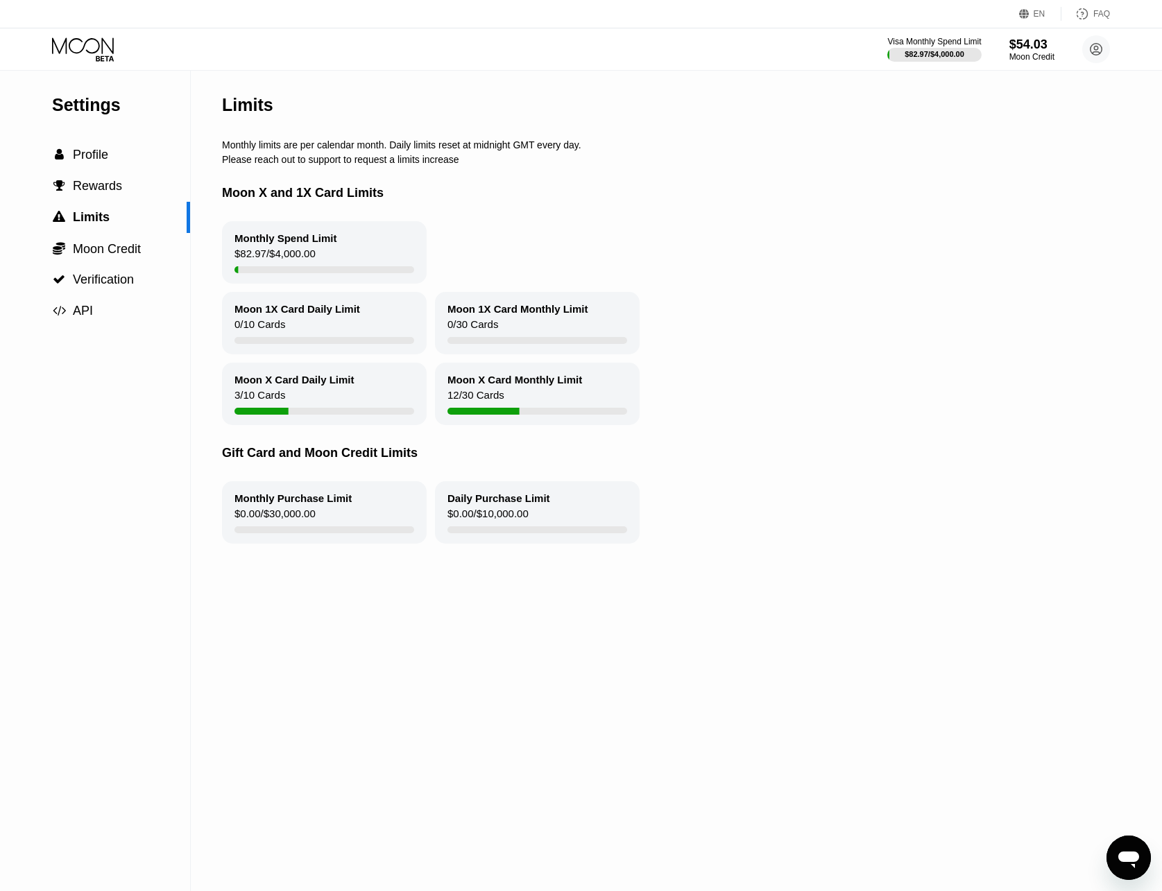
click at [490, 205] on div "Moon X and 1X Card Limits" at bounding box center [686, 193] width 929 height 56
click at [494, 215] on div "Moon X and 1X Card Limits" at bounding box center [686, 193] width 929 height 56
click at [493, 214] on div "Moon X and 1X Card Limits" at bounding box center [686, 193] width 929 height 56
drag, startPoint x: 493, startPoint y: 214, endPoint x: 788, endPoint y: 417, distance: 357.6
click at [788, 417] on div "Moon X Card Daily Limit 3 / 10 Cards Moon X Card Monthly Limit 12 / 30 Cards" at bounding box center [686, 394] width 929 height 62
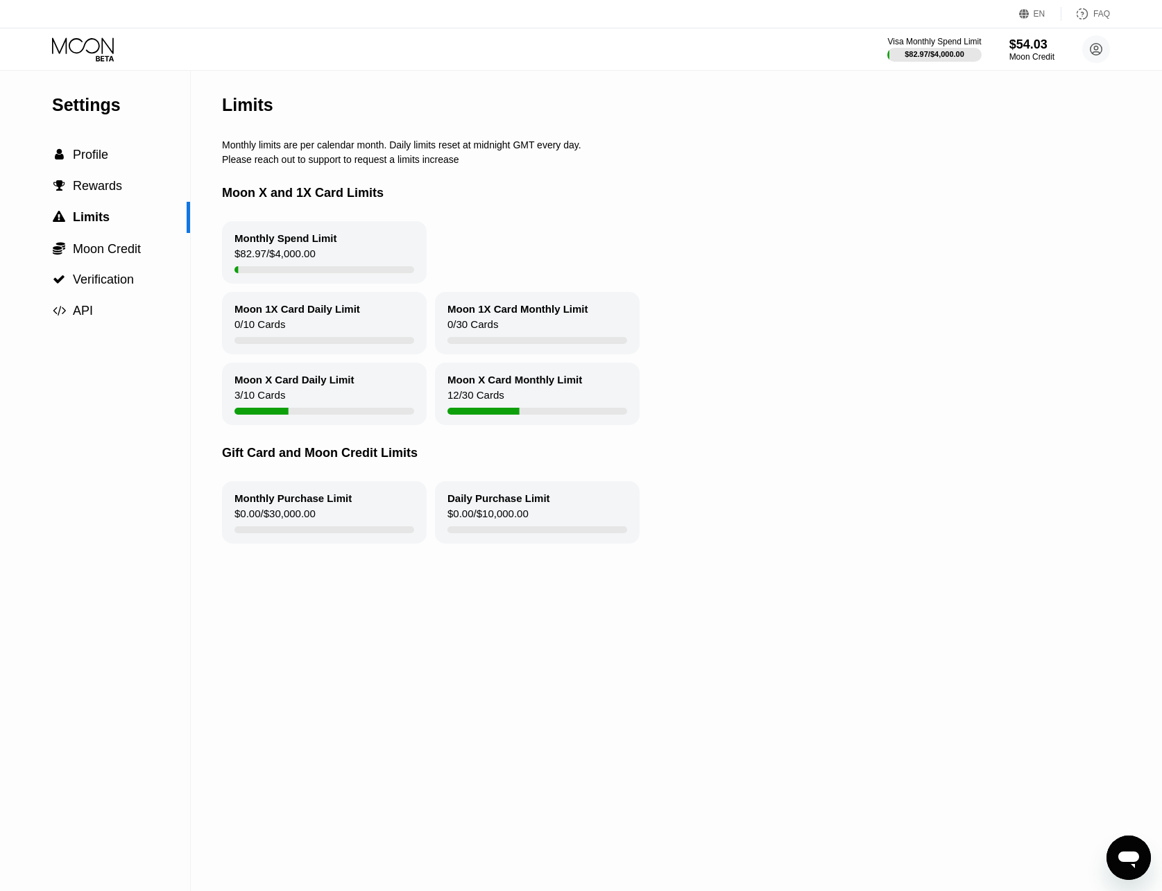
drag, startPoint x: 467, startPoint y: 395, endPoint x: 533, endPoint y: 393, distance: 65.9
click at [533, 393] on div "Moon X Card Monthly Limit 12 / 30 Cards" at bounding box center [537, 394] width 205 height 62
click at [533, 386] on div "Moon X Card Monthly Limit" at bounding box center [514, 380] width 135 height 12
click at [90, 193] on span "Rewards" at bounding box center [97, 186] width 49 height 14
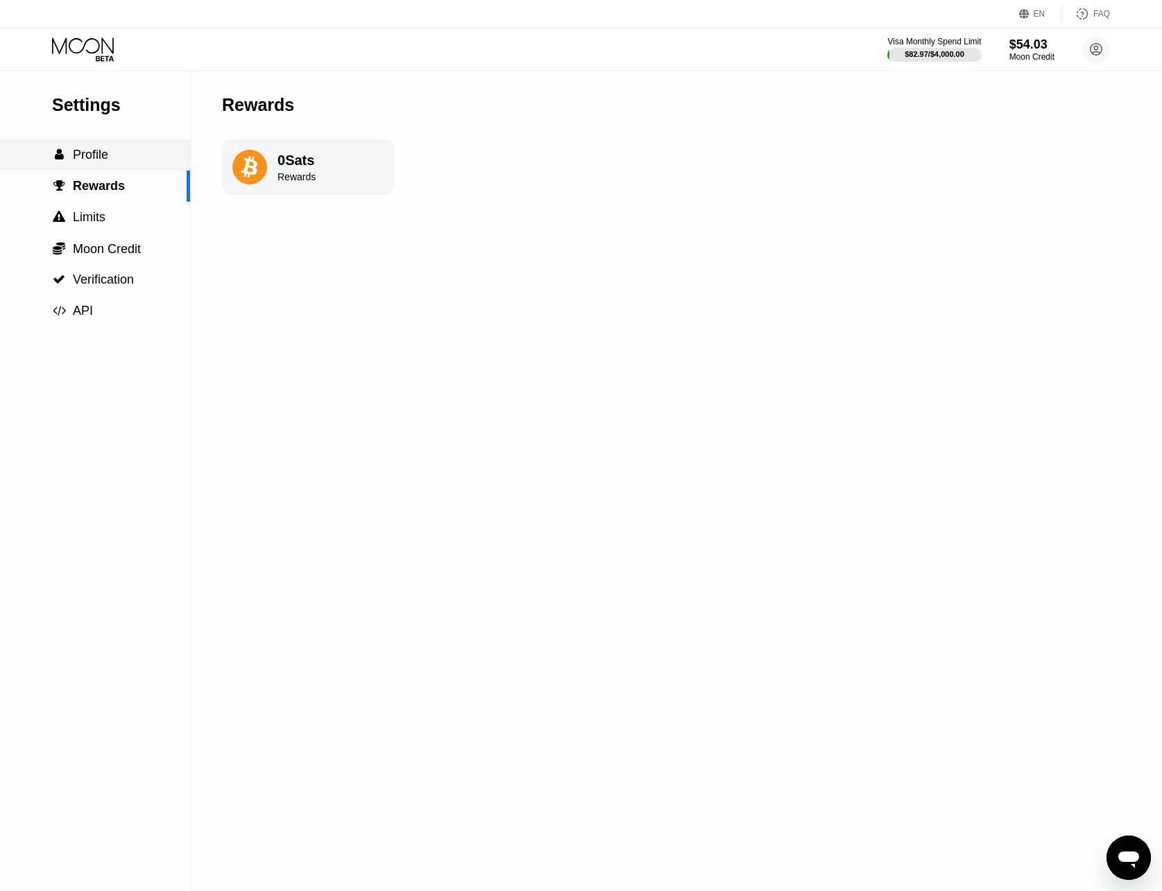
click at [89, 162] on span "Profile" at bounding box center [90, 155] width 35 height 14
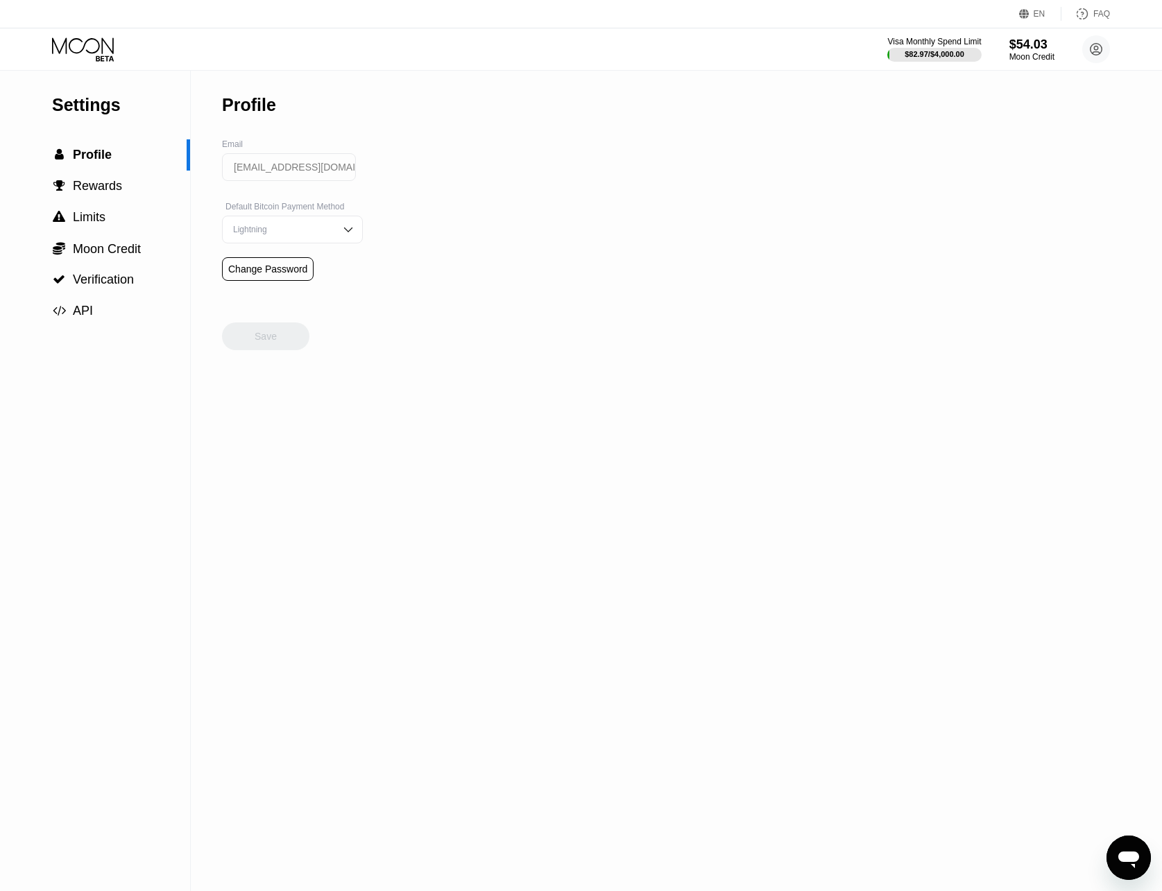
click at [91, 87] on div "Settings  Profile  Rewards  Limits  Moon Credit  Verification  API" at bounding box center [95, 199] width 190 height 256
